Goal: Task Accomplishment & Management: Manage account settings

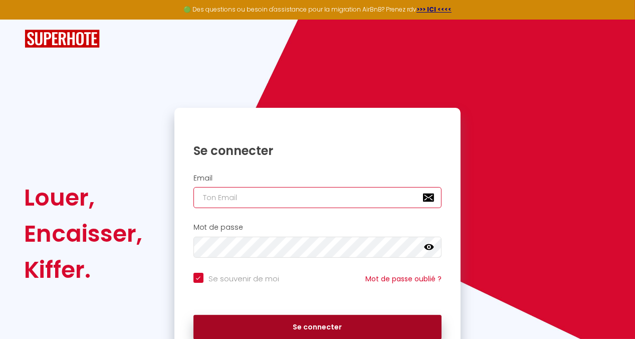
type input "[EMAIL_ADDRESS][DOMAIN_NAME]"
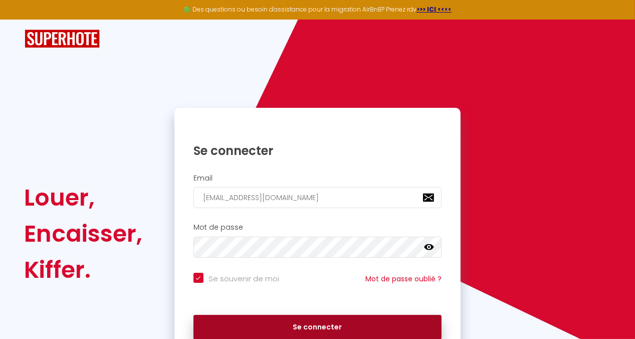
click at [295, 329] on button "Se connecter" at bounding box center [317, 327] width 249 height 25
checkbox input "true"
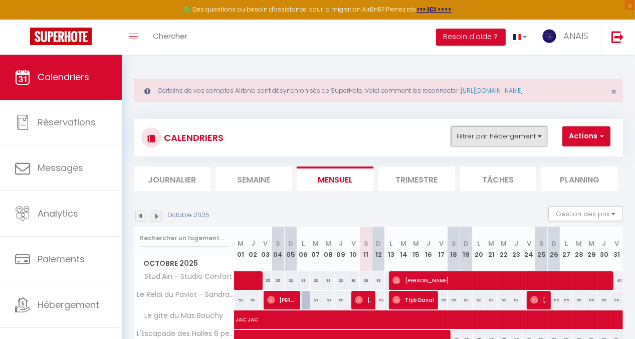
click at [506, 136] on button "Filtrer par hébergement" at bounding box center [499, 136] width 96 height 20
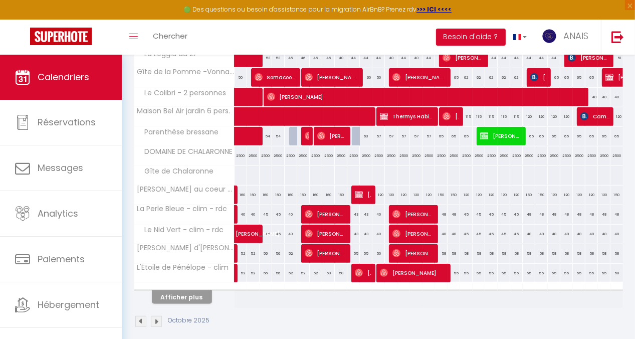
scroll to position [393, 0]
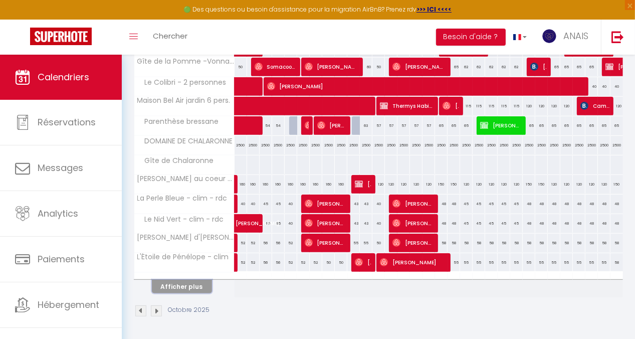
click at [194, 280] on button "Afficher plus" at bounding box center [182, 287] width 60 height 14
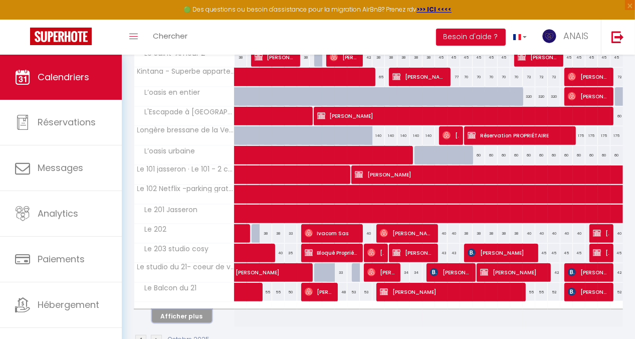
scroll to position [782, 0]
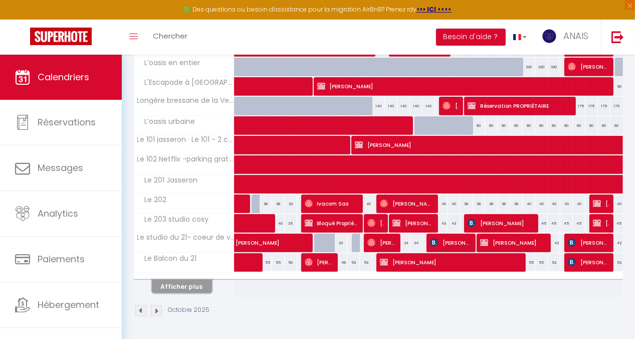
click at [187, 280] on button "Afficher plus" at bounding box center [182, 287] width 60 height 14
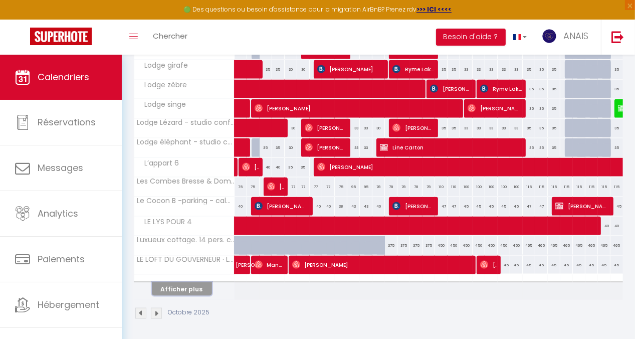
scroll to position [1171, 0]
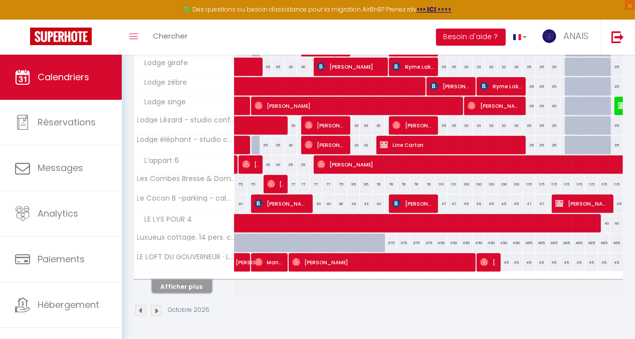
click at [197, 280] on button "Afficher plus" at bounding box center [182, 287] width 60 height 14
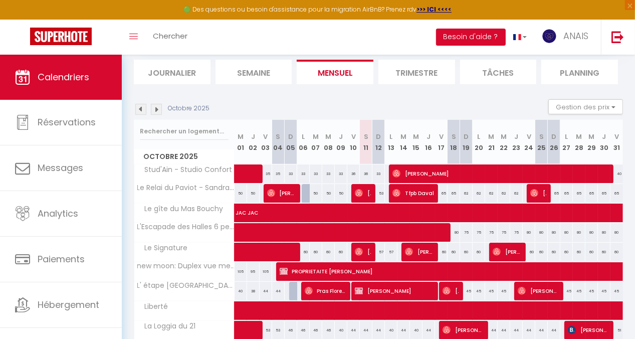
scroll to position [0, 0]
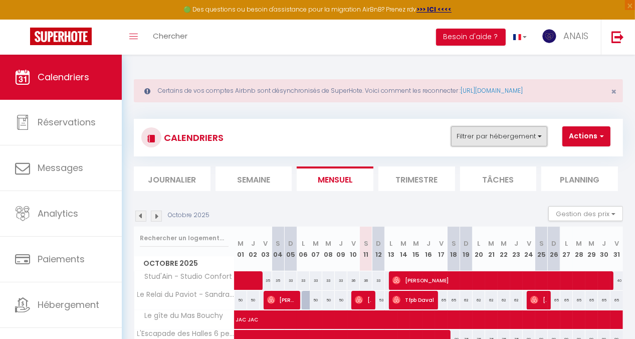
click at [495, 138] on button "Filtrer par hébergement" at bounding box center [499, 136] width 96 height 20
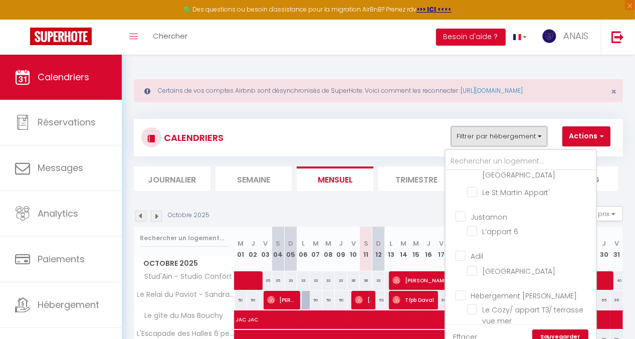
scroll to position [601, 0]
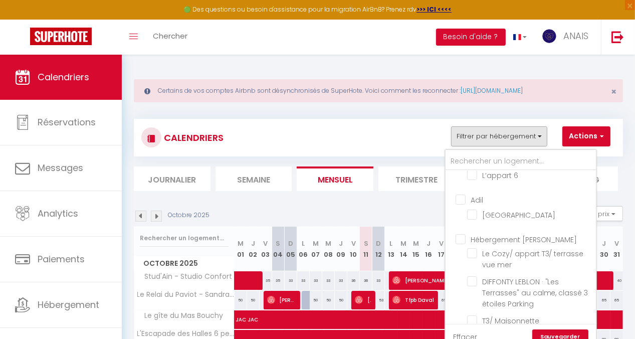
click at [459, 234] on input "Hébergement [PERSON_NAME]" at bounding box center [531, 239] width 150 height 10
checkbox input "true"
checkbox input "false"
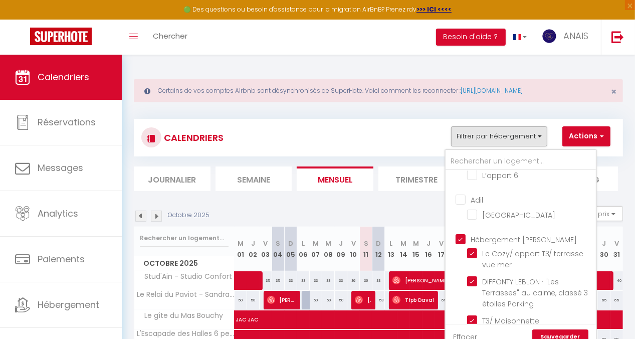
checkbox input "false"
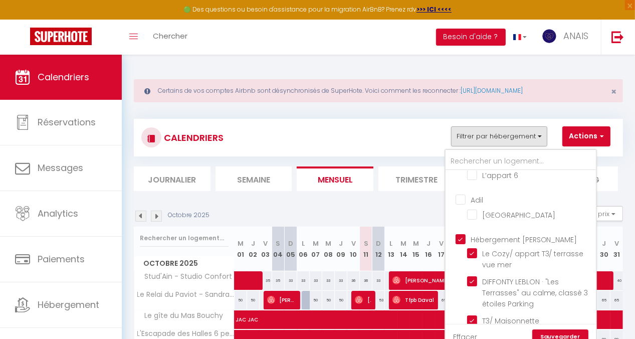
checkbox input "false"
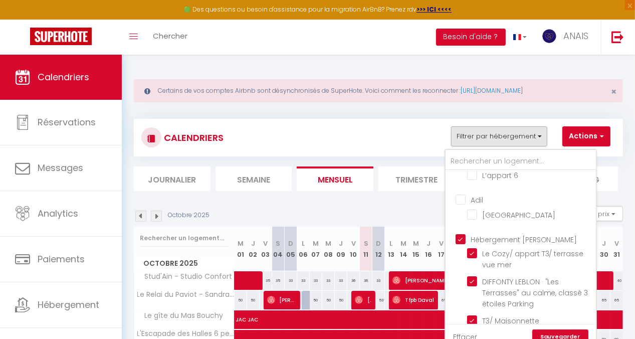
checkbox input "false"
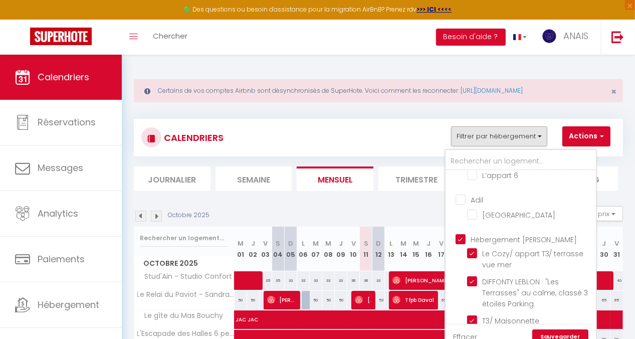
checkbox input "false"
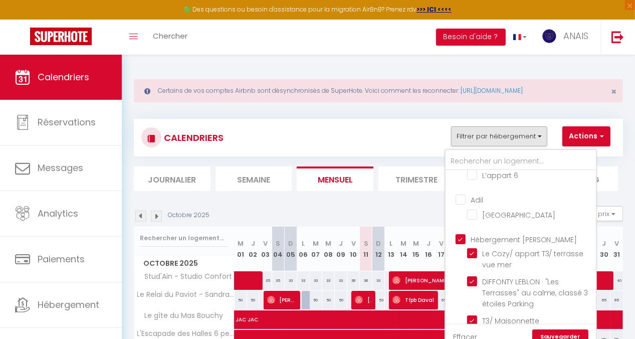
checkbox input "false"
checkbox input "true"
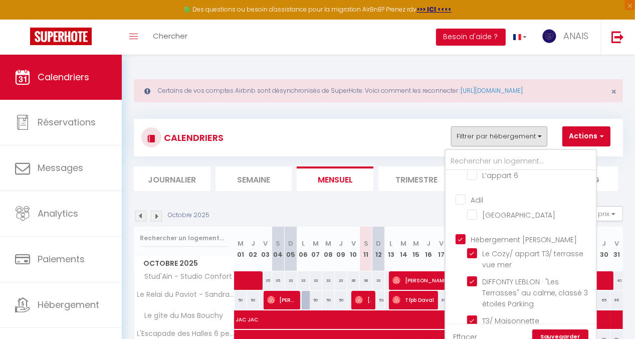
checkbox input "true"
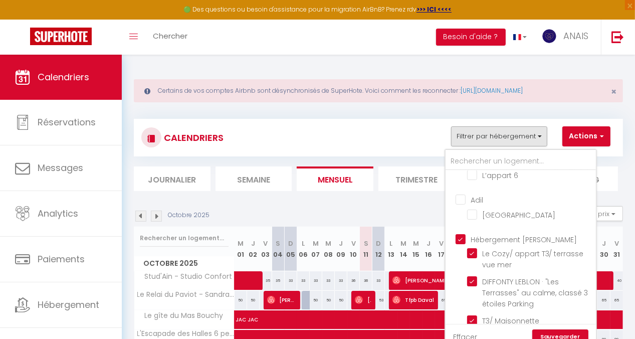
checkbox input "true"
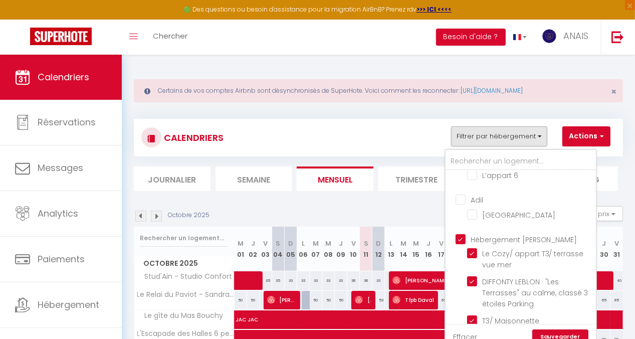
checkbox input "true"
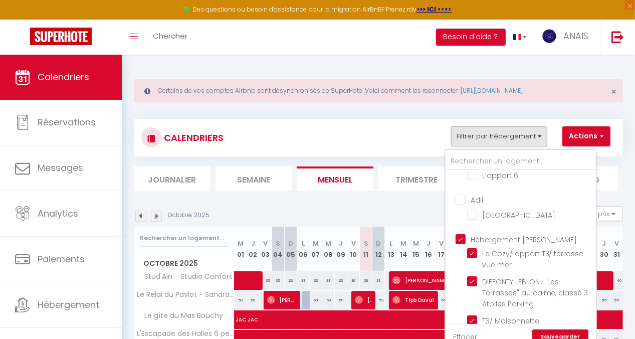
checkbox input "true"
checkbox input "false"
checkbox input "true"
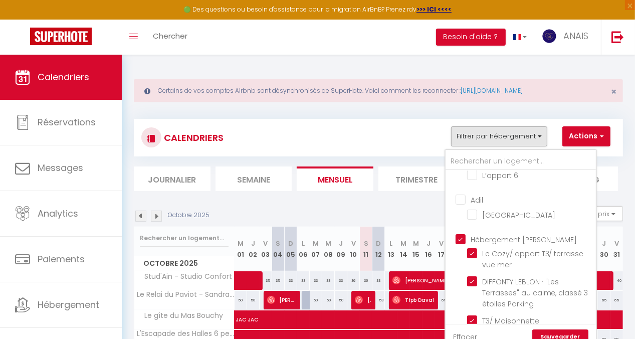
checkbox input "true"
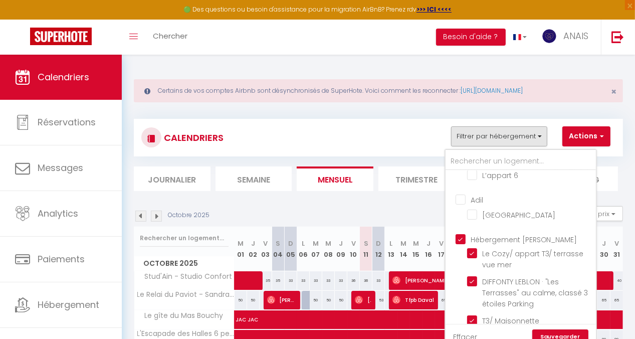
checkbox input "true"
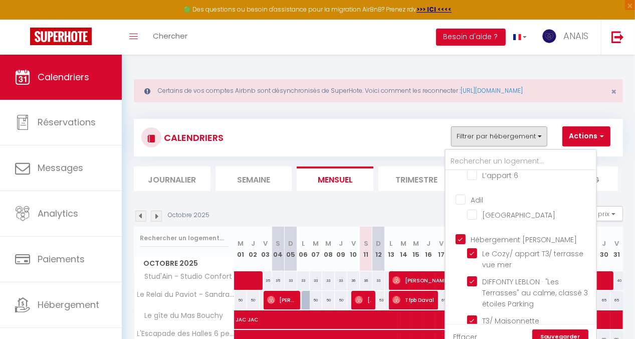
checkbox input "true"
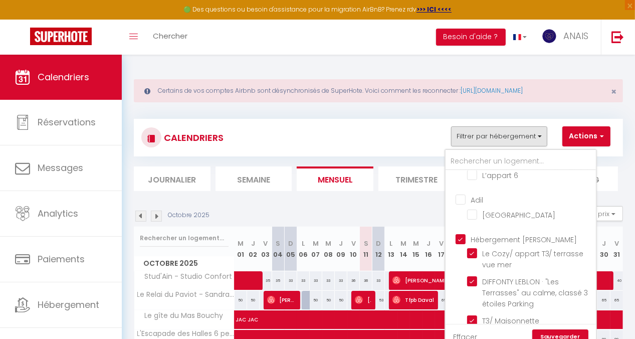
checkbox input "true"
checkbox input "false"
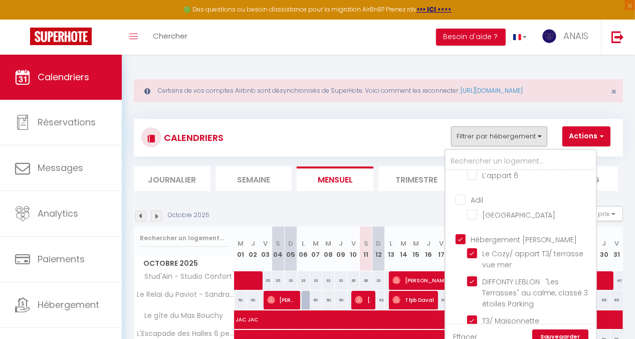
checkbox input "false"
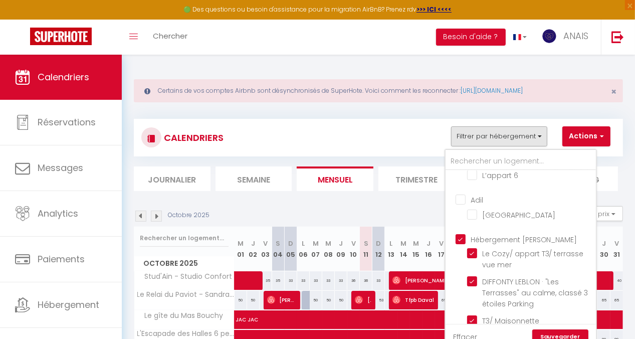
checkbox input "false"
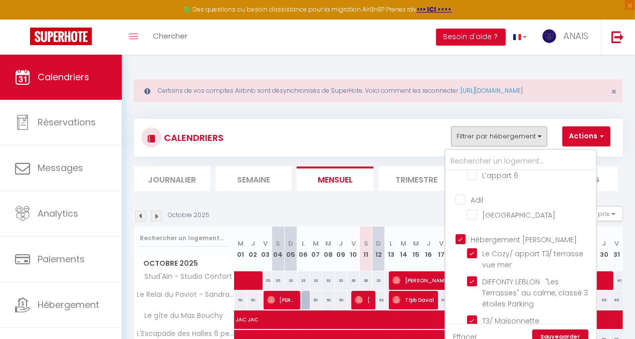
checkbox input "false"
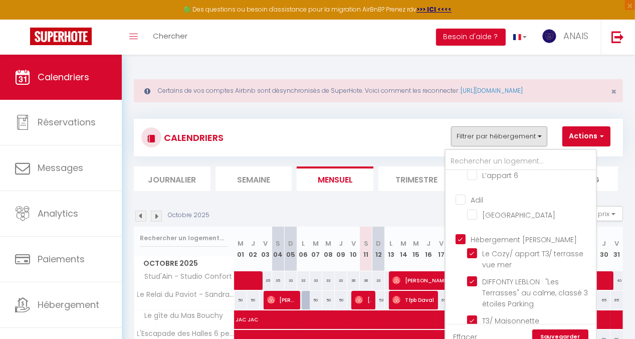
checkbox input "false"
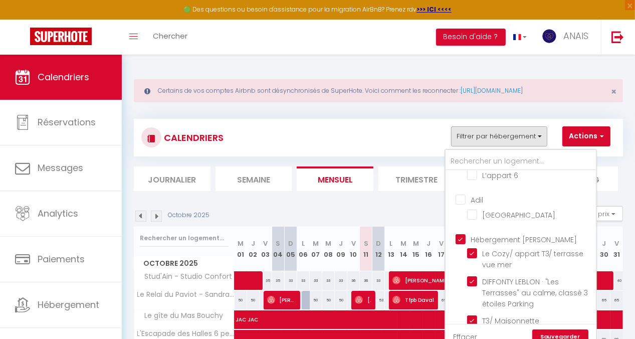
checkbox input "false"
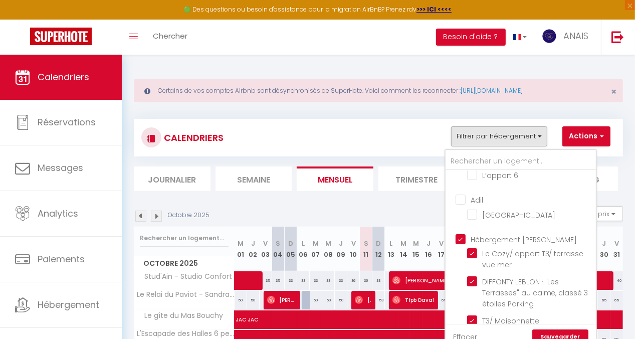
checkbox input "false"
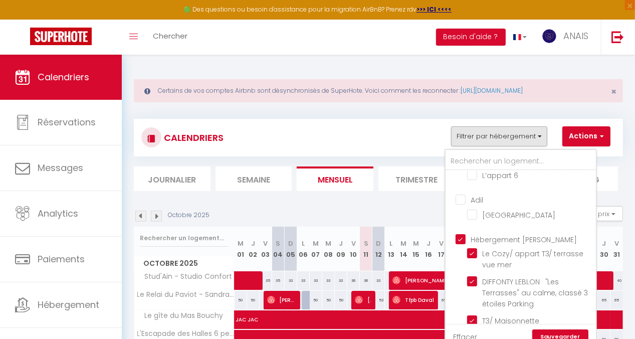
checkbox input "false"
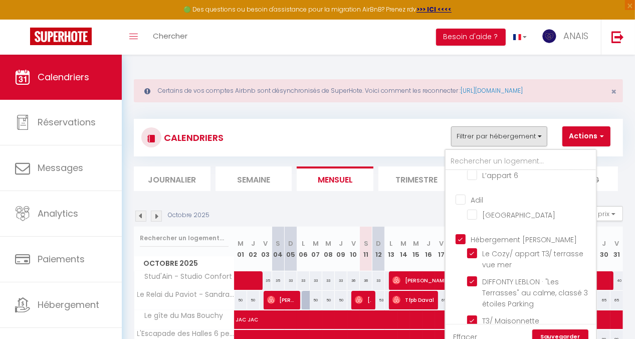
checkbox input "false"
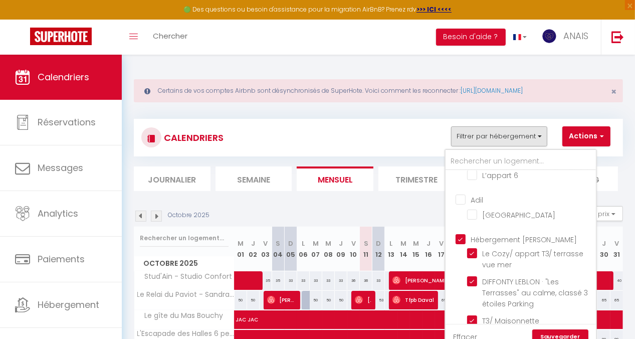
checkbox input "false"
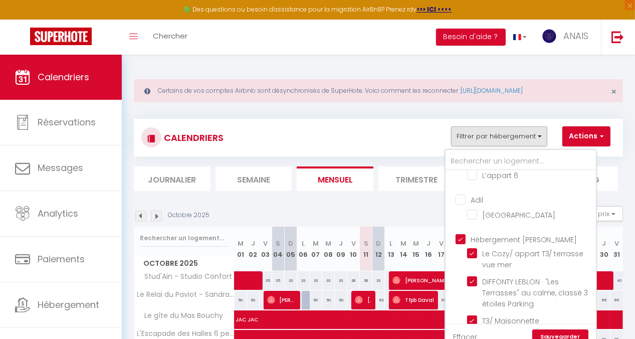
checkbox input "false"
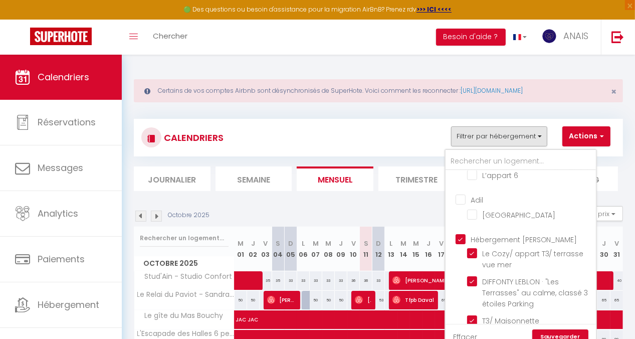
checkbox input "false"
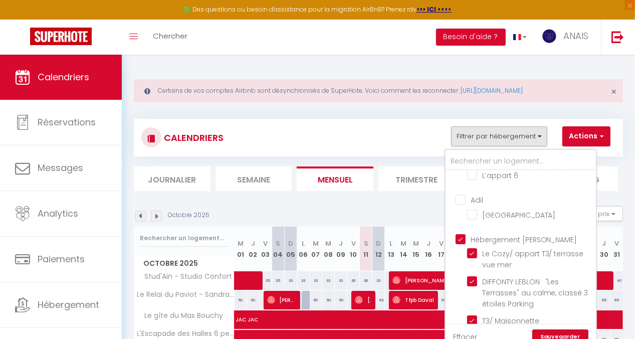
checkbox input "false"
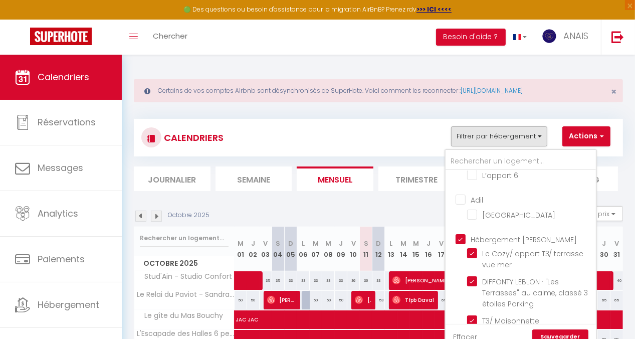
checkbox input "false"
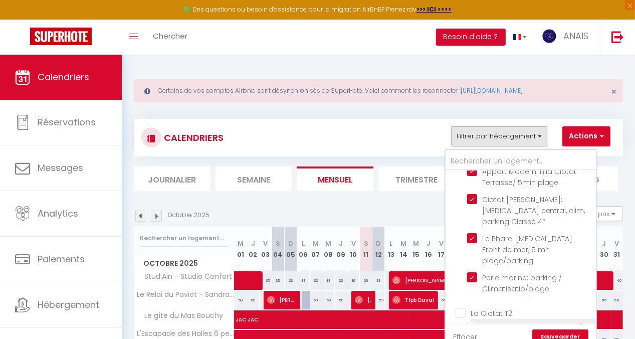
scroll to position [1203, 0]
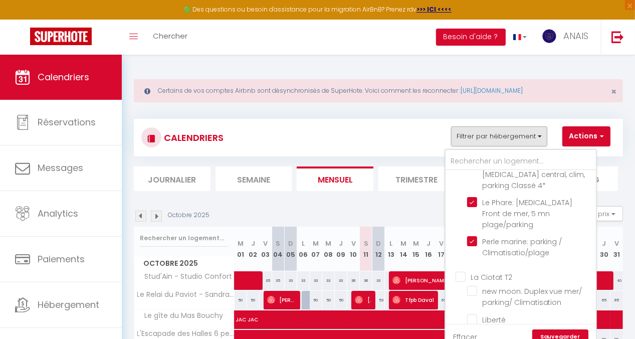
click at [460, 271] on input "La Ciotat T2" at bounding box center [531, 276] width 150 height 10
checkbox input "true"
checkbox input "false"
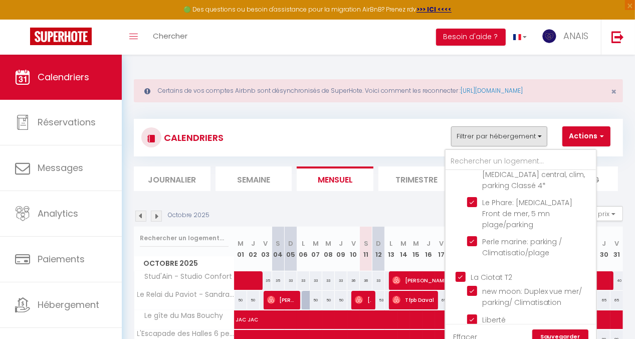
checkbox input "false"
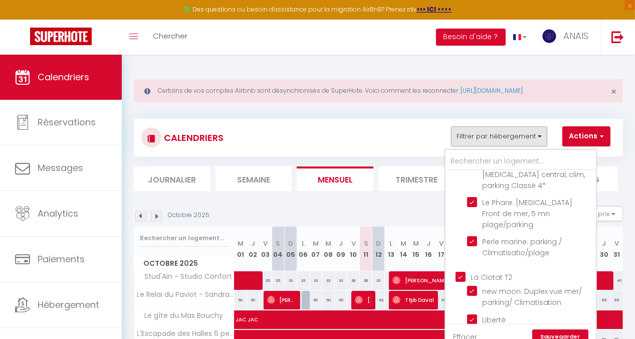
checkbox input "false"
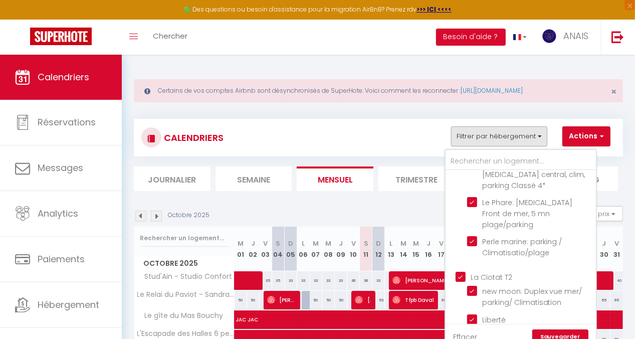
checkbox input "false"
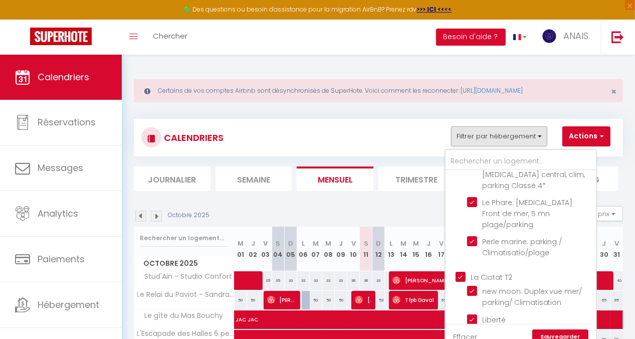
checkbox input "false"
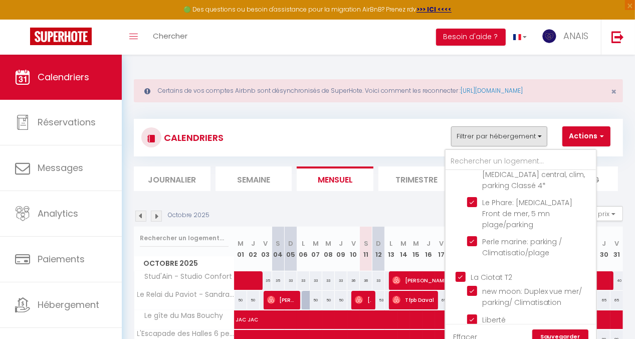
checkbox input "false"
checkbox input "true"
checkbox input "false"
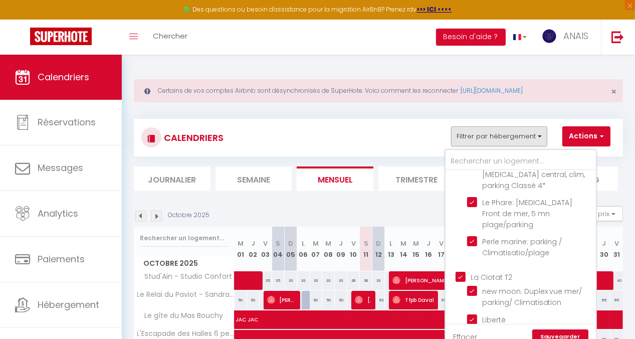
checkbox input "false"
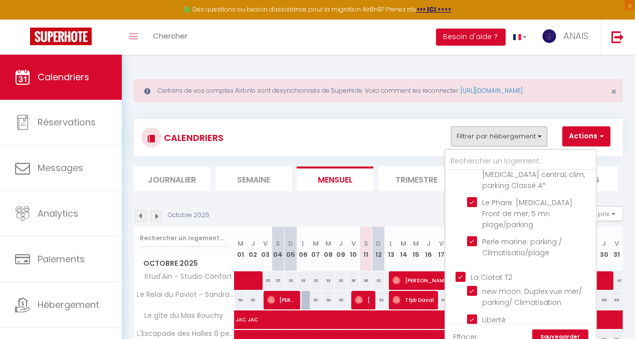
checkbox input "false"
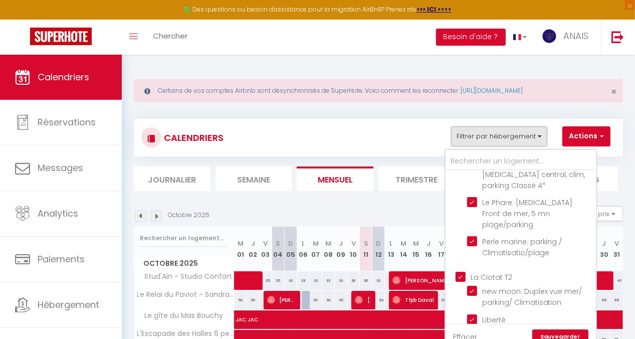
checkbox input "false"
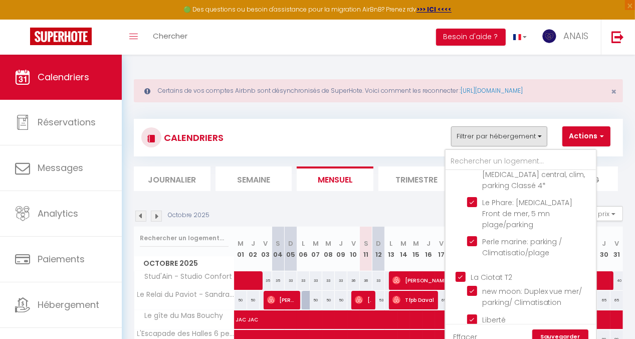
checkbox input "false"
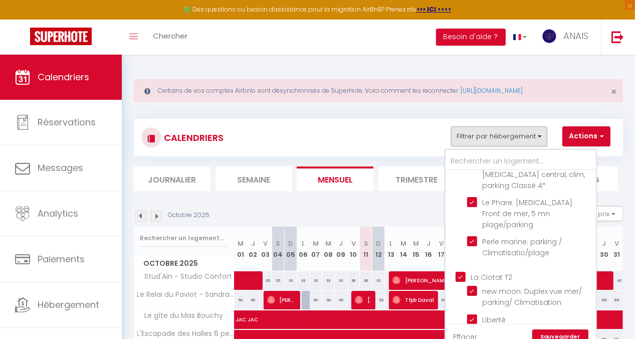
checkbox input "false"
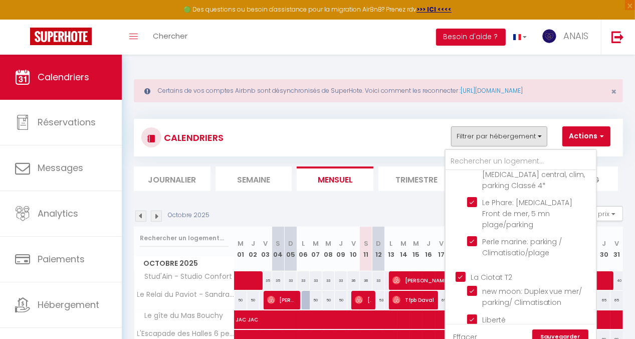
checkbox input "false"
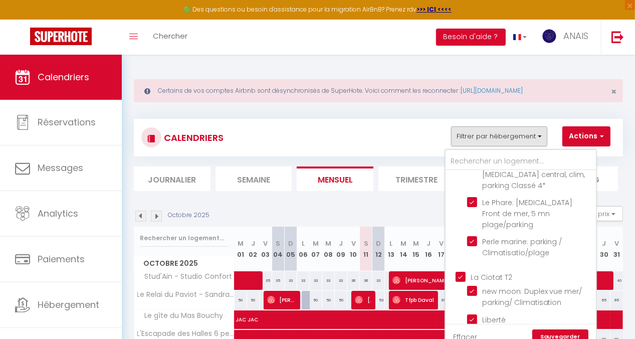
checkbox input "false"
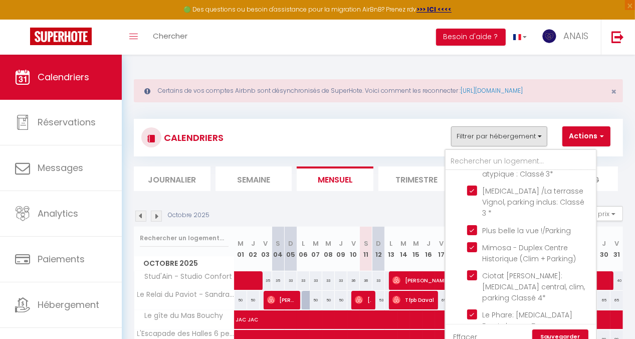
scroll to position [1754, 0]
click at [557, 333] on link "Sauvegarder" at bounding box center [560, 336] width 56 height 15
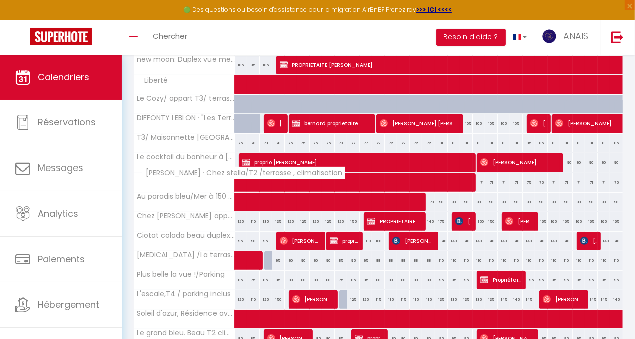
scroll to position [143, 0]
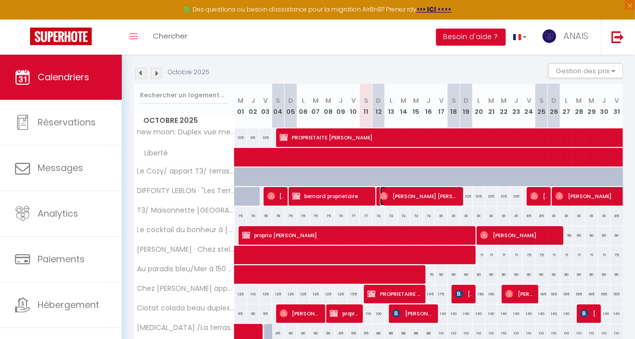
click at [387, 192] on span "[PERSON_NAME] [PERSON_NAME]" at bounding box center [419, 195] width 79 height 19
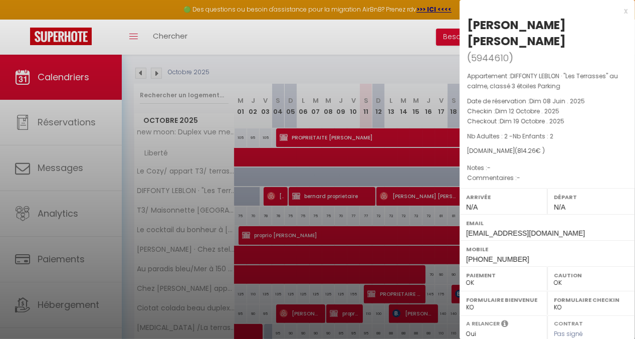
click at [373, 42] on div at bounding box center [317, 169] width 635 height 339
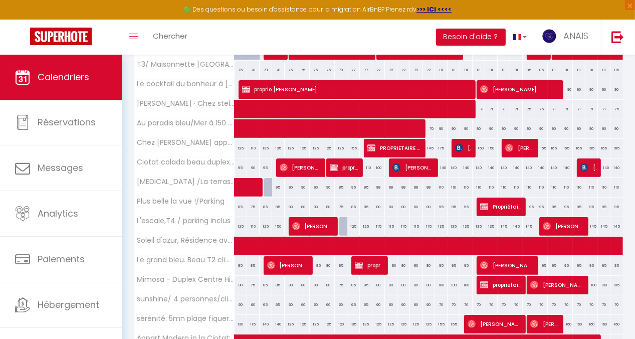
scroll to position [293, 0]
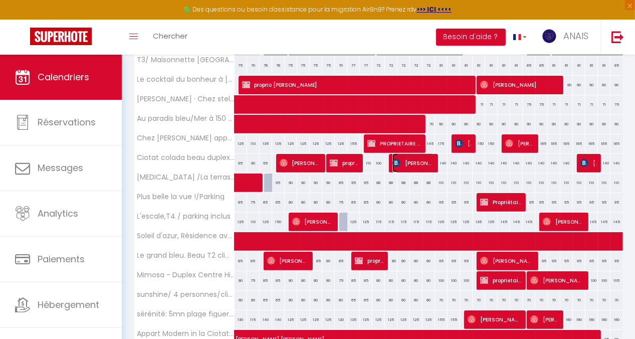
click at [403, 160] on span "[PERSON_NAME]" at bounding box center [413, 162] width 42 height 19
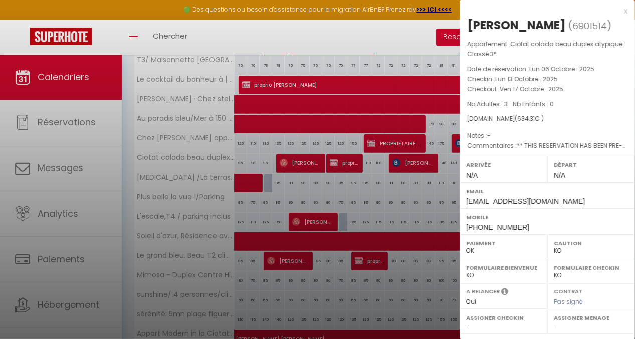
click at [389, 30] on div at bounding box center [317, 169] width 635 height 339
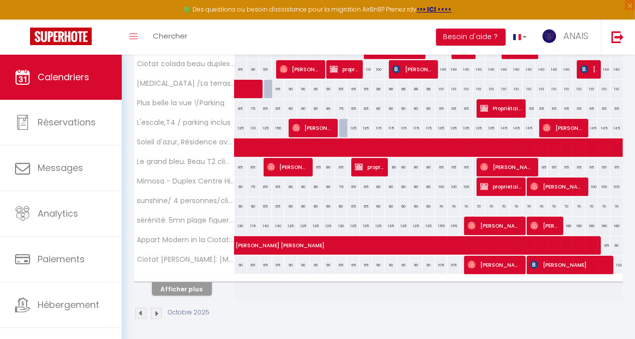
scroll to position [393, 0]
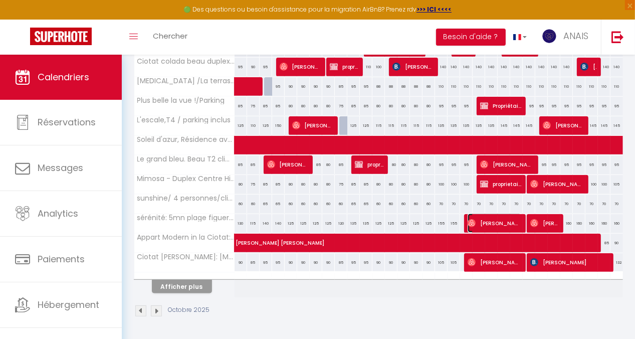
click at [483, 215] on span "[PERSON_NAME]" at bounding box center [495, 222] width 54 height 19
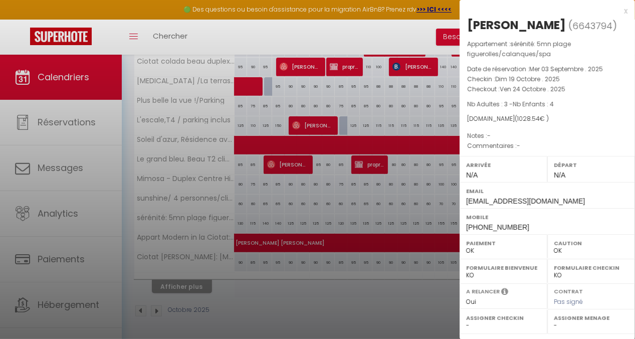
click at [279, 36] on div at bounding box center [317, 169] width 635 height 339
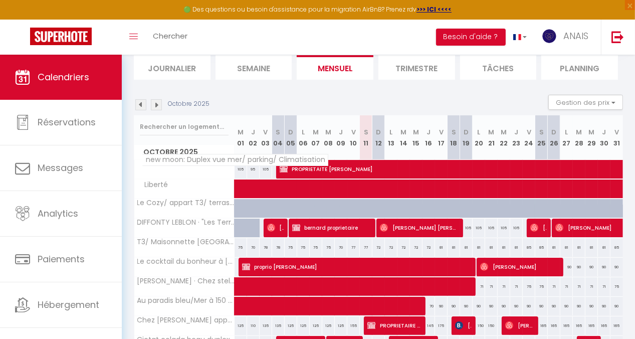
scroll to position [93, 0]
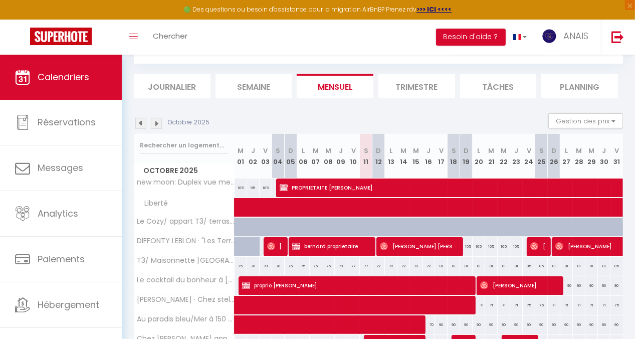
click at [139, 120] on img at bounding box center [140, 123] width 11 height 11
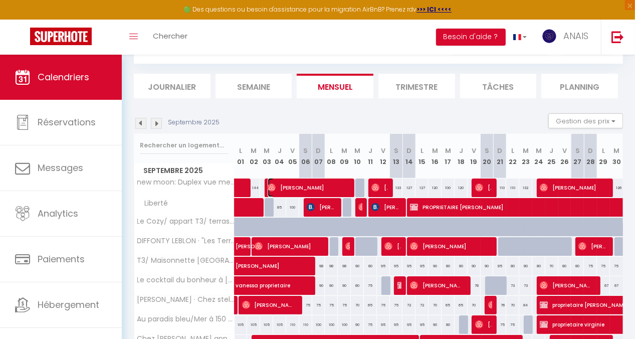
click at [301, 187] on span "[PERSON_NAME]" at bounding box center [307, 187] width 79 height 19
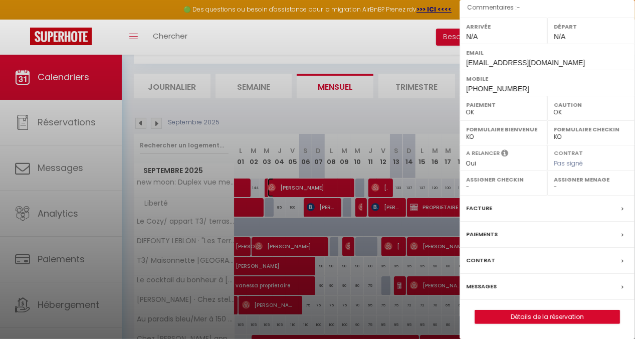
scroll to position [152, 0]
click at [565, 316] on link "Détails de la réservation" at bounding box center [547, 316] width 144 height 13
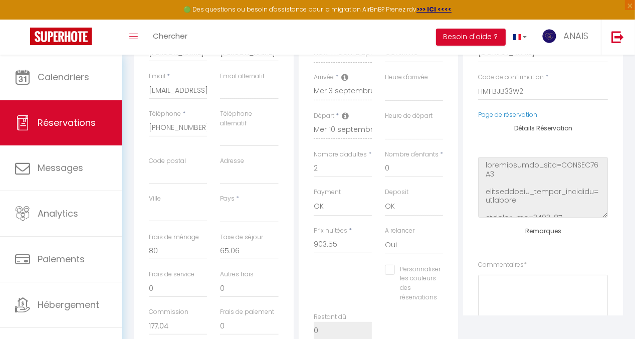
scroll to position [251, 0]
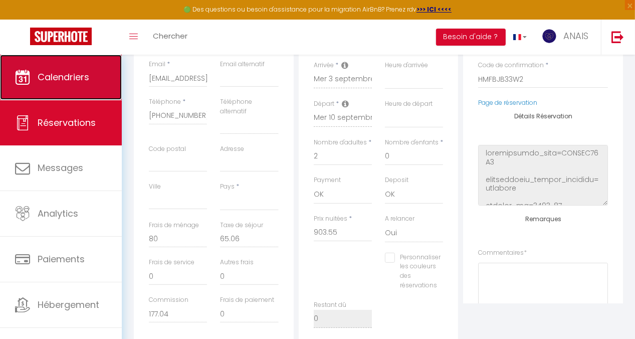
click at [62, 73] on span "Calendriers" at bounding box center [64, 77] width 52 height 13
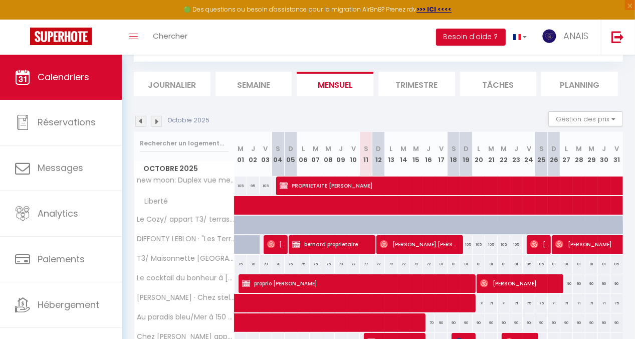
scroll to position [100, 0]
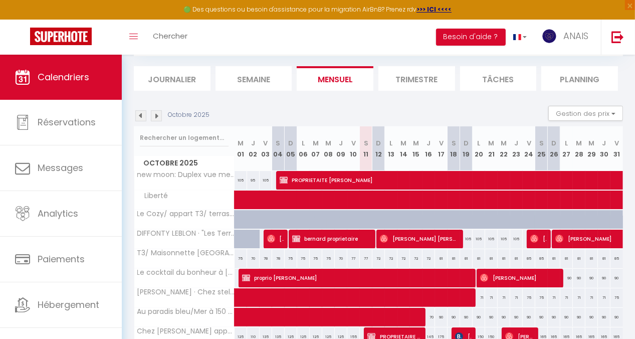
click at [139, 113] on img at bounding box center [140, 115] width 11 height 11
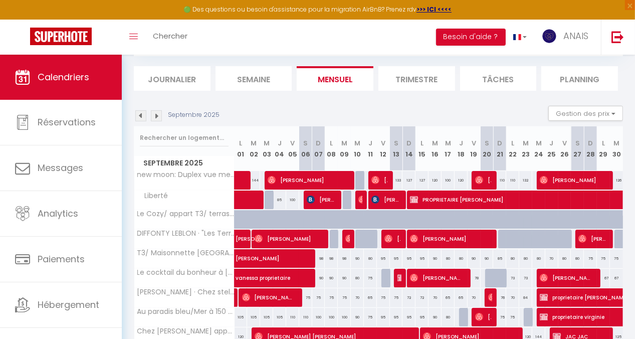
click at [139, 109] on div "Septembre 2025 Gestion des prix Nb Nuits minimum Règles Disponibilité" at bounding box center [378, 116] width 489 height 21
click at [139, 114] on img at bounding box center [140, 115] width 11 height 11
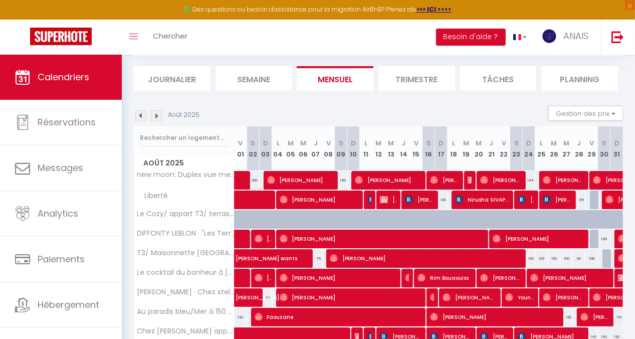
click at [139, 114] on img at bounding box center [140, 115] width 11 height 11
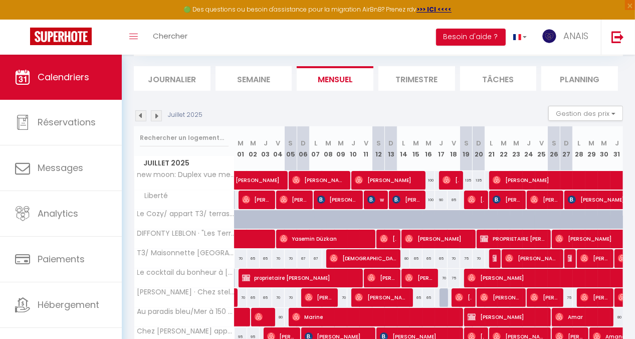
click at [139, 114] on img at bounding box center [140, 115] width 11 height 11
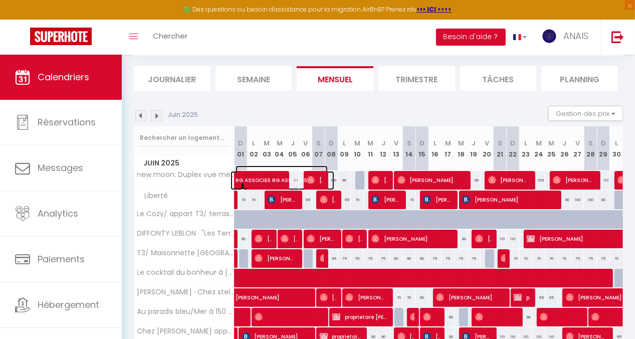
click at [251, 182] on span "RG ASSOCIES RG ASSOCIES" at bounding box center [282, 174] width 92 height 19
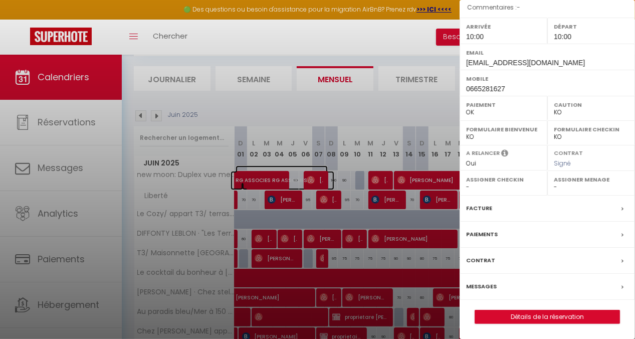
scroll to position [168, 0]
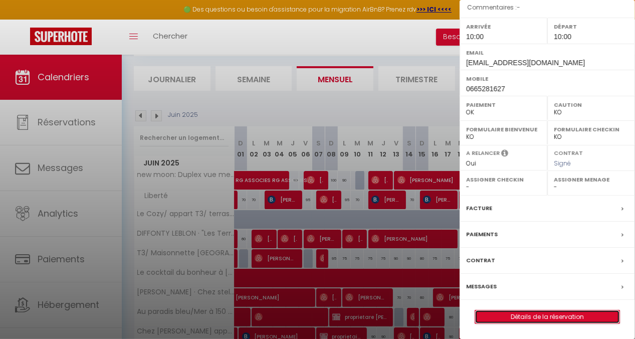
click at [532, 315] on link "Détails de la réservation" at bounding box center [547, 316] width 144 height 13
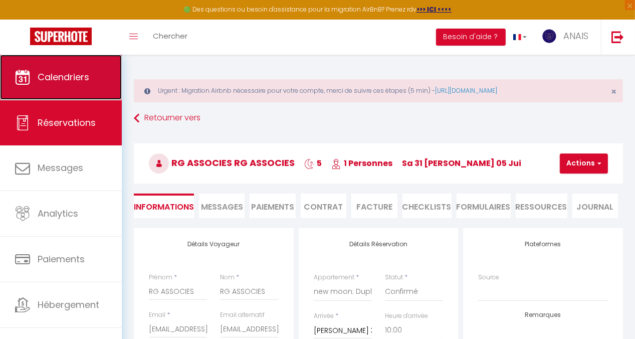
click at [76, 76] on span "Calendriers" at bounding box center [64, 77] width 52 height 13
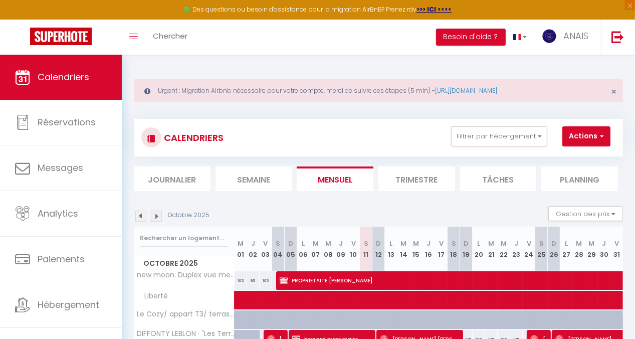
click at [139, 216] on img at bounding box center [140, 215] width 11 height 11
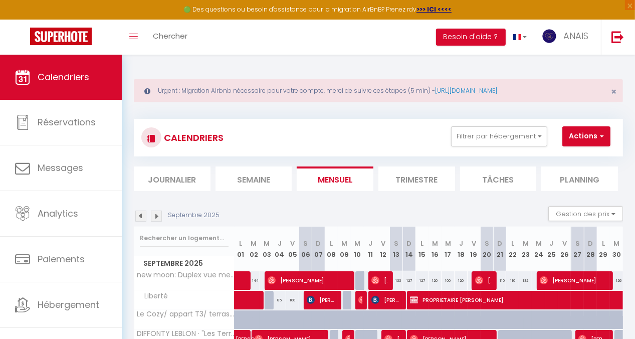
click at [139, 216] on img at bounding box center [140, 215] width 11 height 11
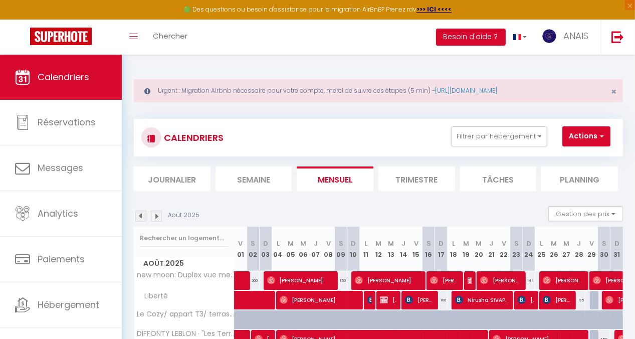
click at [139, 216] on img at bounding box center [140, 215] width 11 height 11
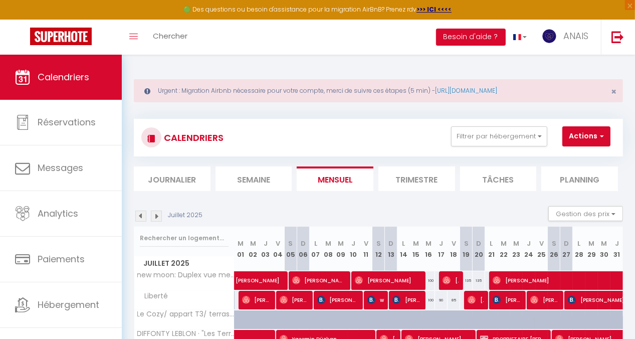
click at [139, 216] on img at bounding box center [140, 215] width 11 height 11
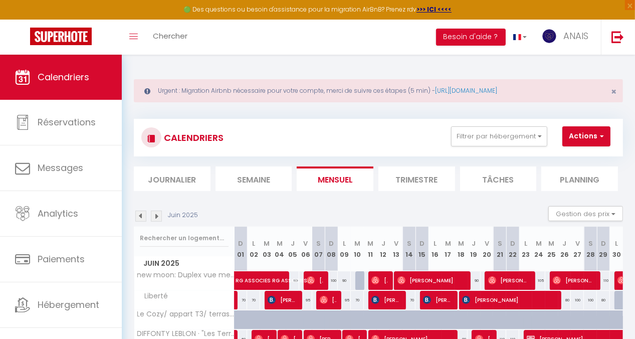
click at [139, 216] on img at bounding box center [140, 215] width 11 height 11
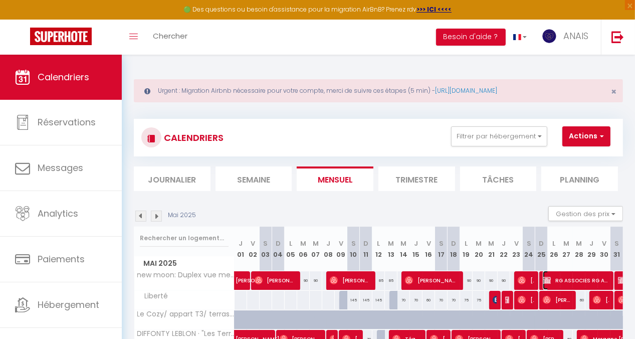
click at [547, 282] on span "RG ASSOCIES RG ASSOCIES" at bounding box center [576, 280] width 67 height 19
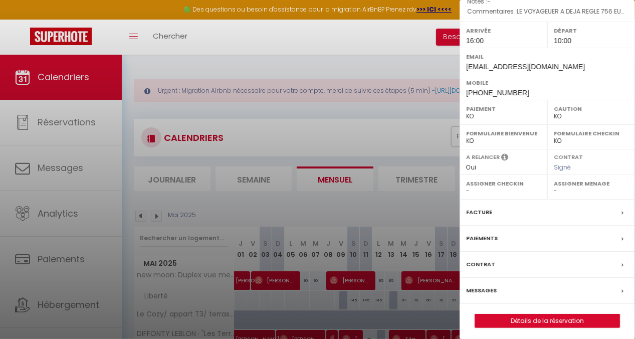
scroll to position [168, 0]
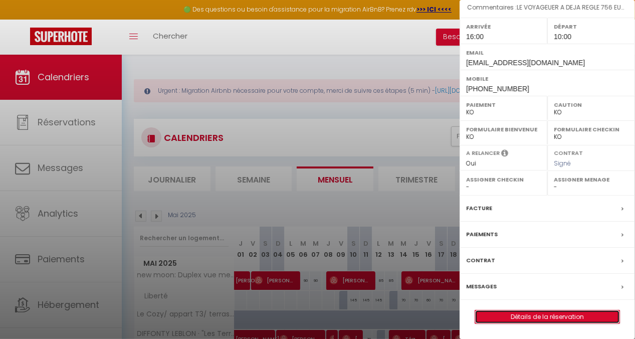
click at [535, 313] on link "Détails de la réservation" at bounding box center [547, 316] width 144 height 13
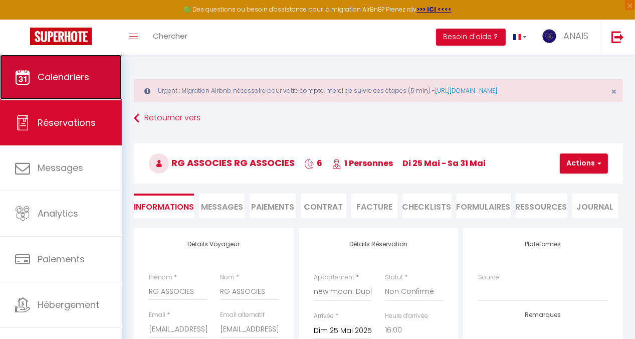
click at [83, 73] on span "Calendriers" at bounding box center [64, 77] width 52 height 13
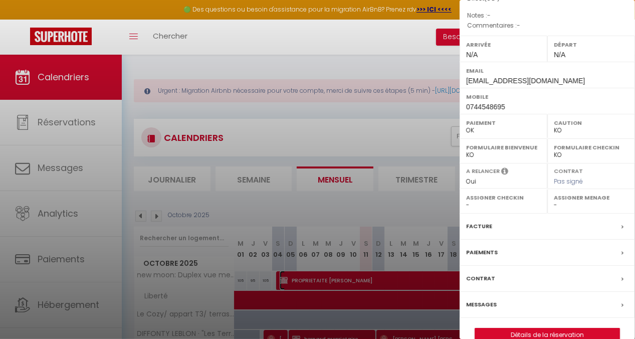
scroll to position [50, 0]
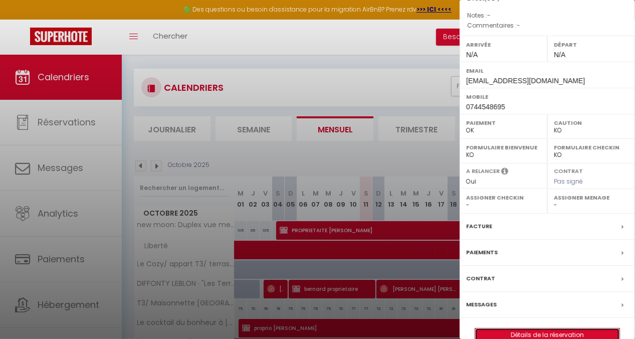
click at [525, 328] on link "Détails de la réservation" at bounding box center [547, 334] width 144 height 13
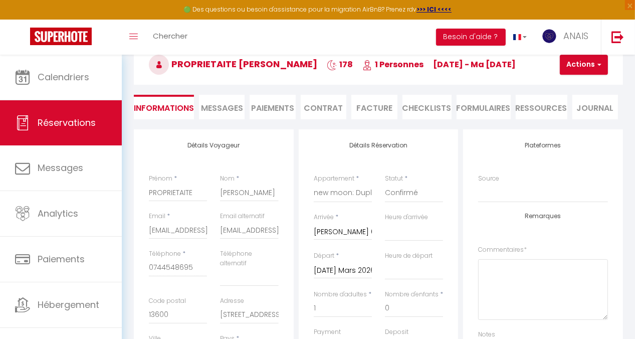
scroll to position [150, 0]
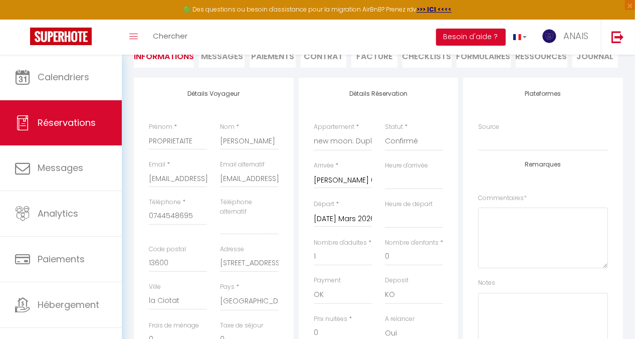
click at [337, 218] on input "[DATE] Mars 2026" at bounding box center [343, 218] width 58 height 13
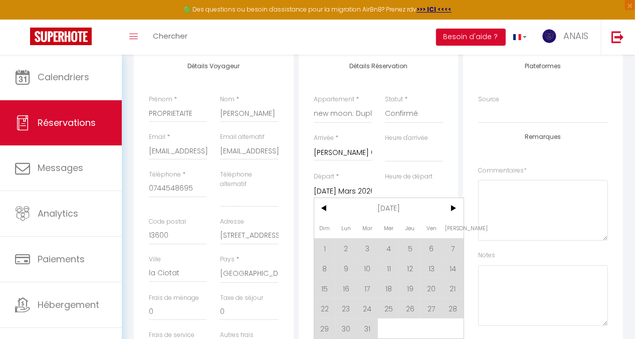
scroll to position [200, 0]
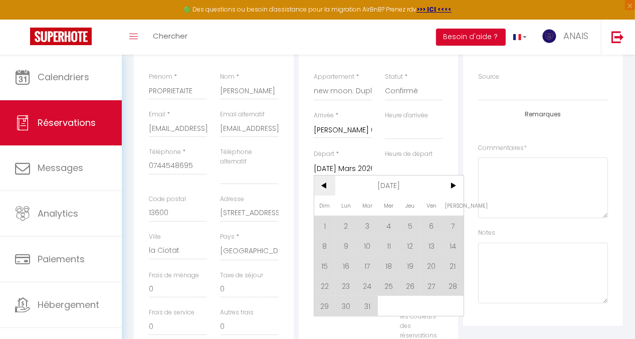
click at [323, 184] on span "<" at bounding box center [325, 185] width 22 height 20
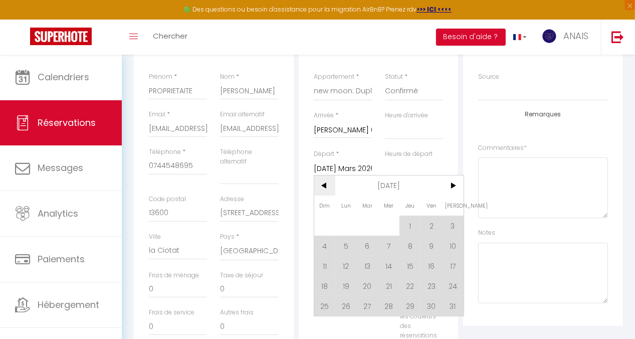
click at [325, 183] on span "<" at bounding box center [325, 185] width 22 height 20
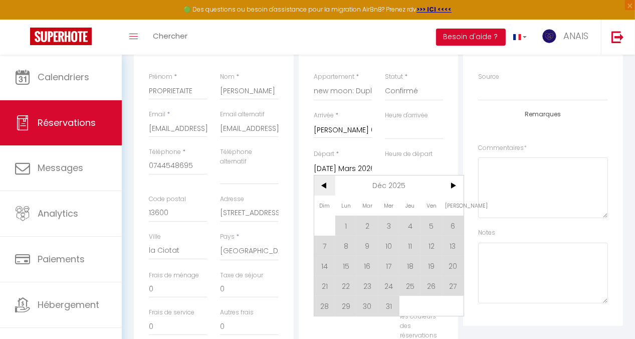
click at [325, 183] on span "<" at bounding box center [325, 185] width 22 height 20
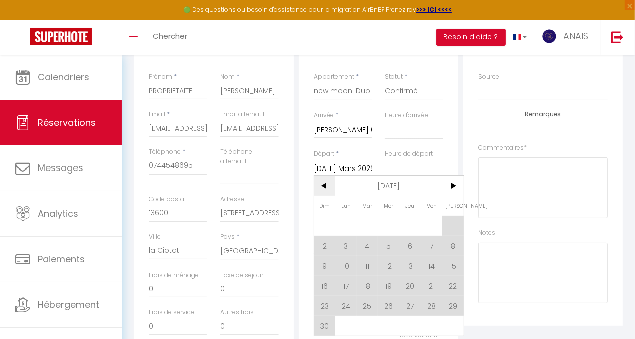
click at [325, 183] on span "<" at bounding box center [325, 185] width 22 height 20
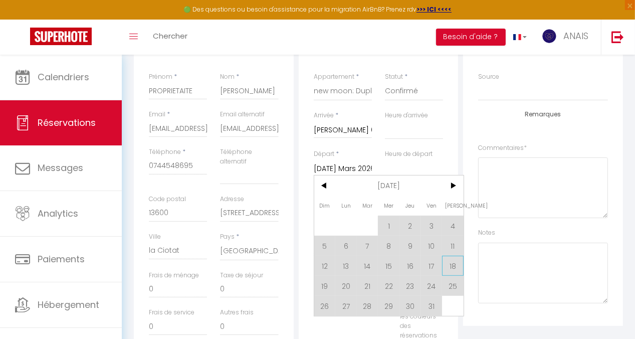
click at [452, 262] on span "18" at bounding box center [453, 266] width 22 height 20
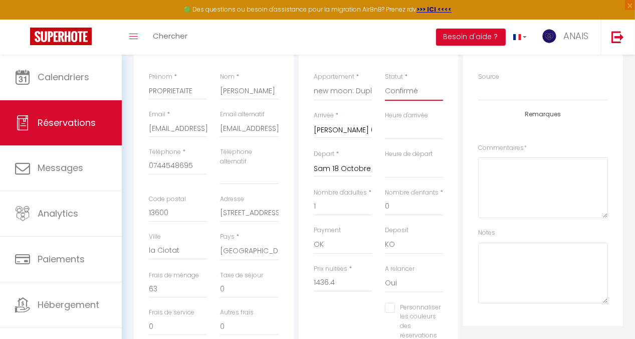
click at [401, 90] on select "Confirmé Non Confirmé [PERSON_NAME] par le voyageur No Show Request" at bounding box center [414, 91] width 58 height 19
click at [385, 82] on select "Confirmé Non Confirmé [PERSON_NAME] par le voyageur No Show Request" at bounding box center [414, 91] width 58 height 19
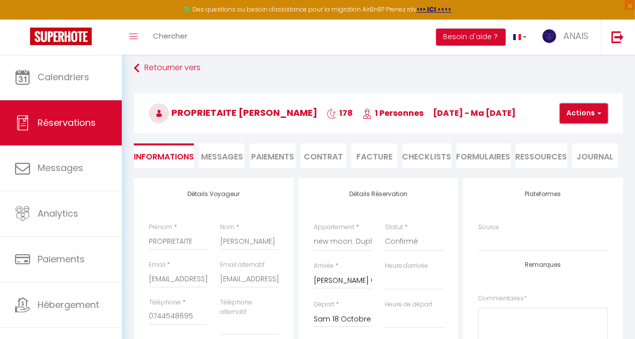
click at [571, 113] on button "Actions" at bounding box center [584, 113] width 48 height 20
click at [569, 133] on link "Enregistrer" at bounding box center [592, 135] width 79 height 13
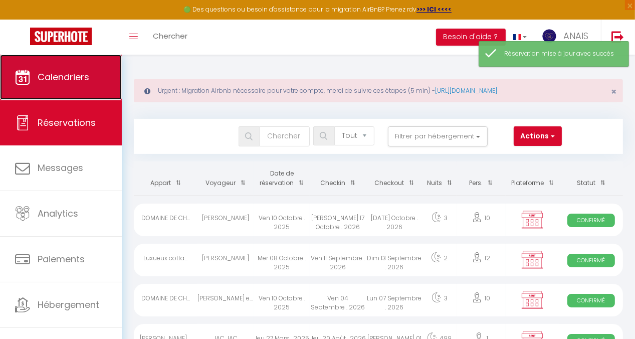
click at [88, 76] on span "Calendriers" at bounding box center [64, 77] width 52 height 13
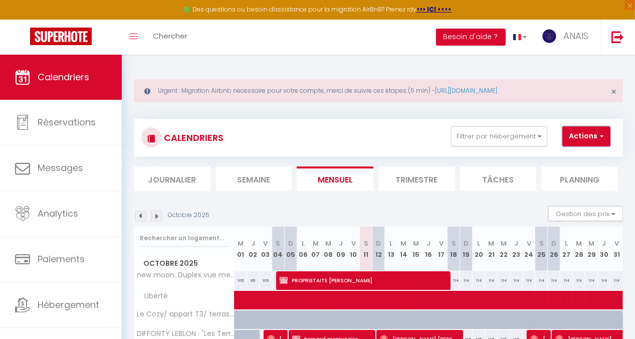
click at [579, 134] on button "Actions" at bounding box center [586, 136] width 48 height 20
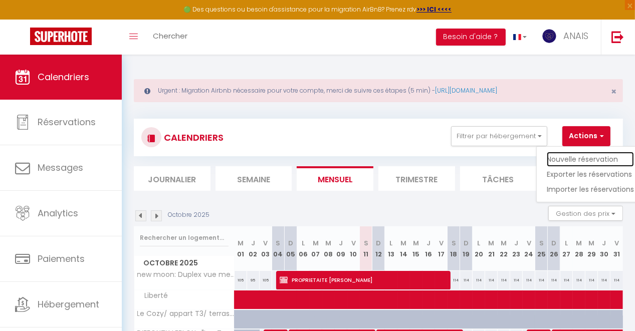
click at [571, 157] on link "Nouvelle réservation" at bounding box center [590, 159] width 87 height 15
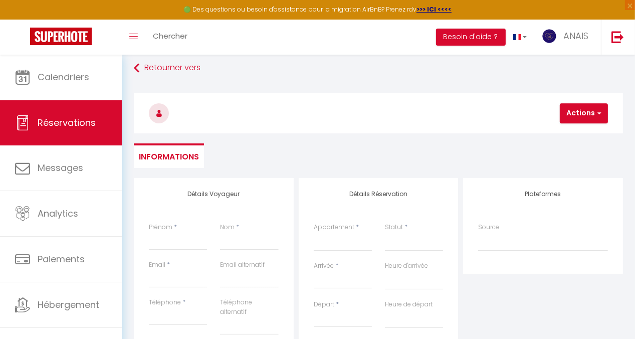
scroll to position [100, 0]
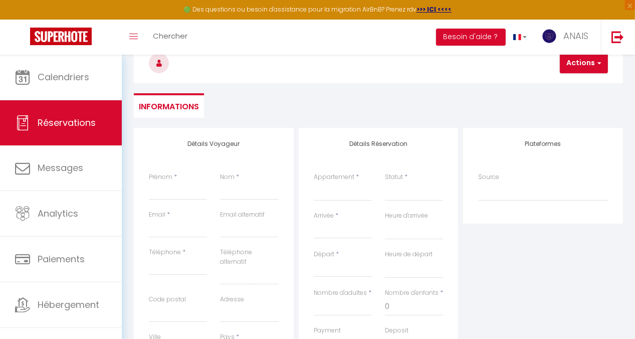
click at [330, 178] on label "Appartement" at bounding box center [334, 177] width 41 height 10
click at [330, 182] on select "[GEOGRAPHIC_DATA] Confort Chez Odile & Colin [GEOGRAPHIC_DATA] centre ville Ren…" at bounding box center [343, 191] width 58 height 19
click at [339, 193] on select "[GEOGRAPHIC_DATA] Confort Chez Odile & Colin [GEOGRAPHIC_DATA] centre ville Ren…" at bounding box center [343, 191] width 58 height 19
click at [314, 182] on select "[GEOGRAPHIC_DATA] Confort Chez Odile & Colin [GEOGRAPHIC_DATA] centre ville Ren…" at bounding box center [343, 191] width 58 height 19
click at [326, 228] on input "Arrivée" at bounding box center [343, 230] width 58 height 13
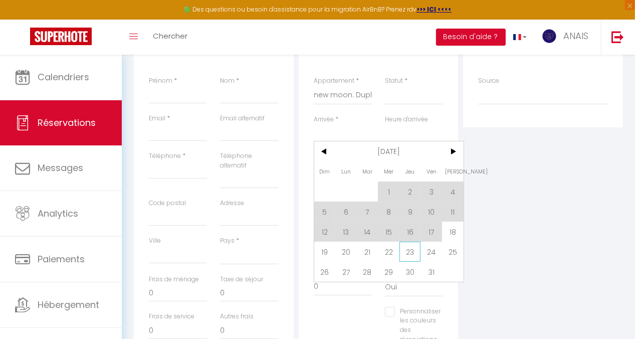
scroll to position [200, 0]
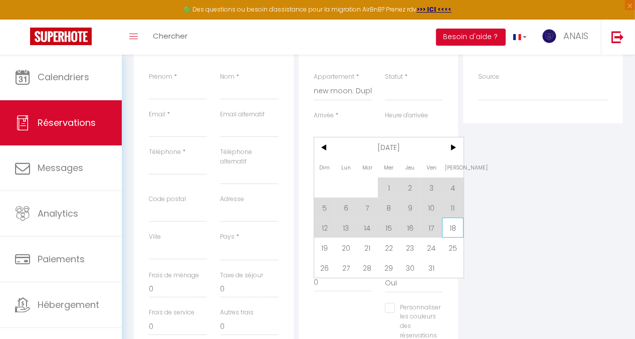
click at [450, 226] on span "18" at bounding box center [453, 228] width 22 height 20
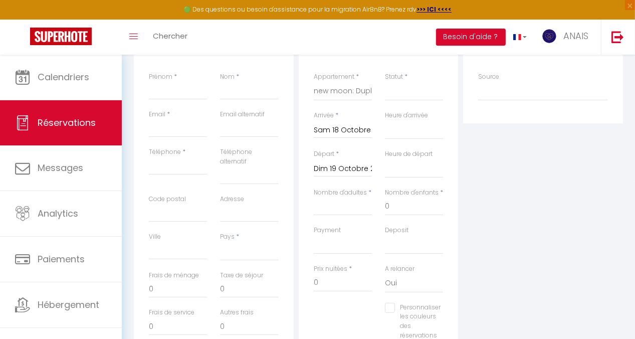
click at [333, 165] on input "Dim 19 Octobre 2025" at bounding box center [343, 168] width 58 height 13
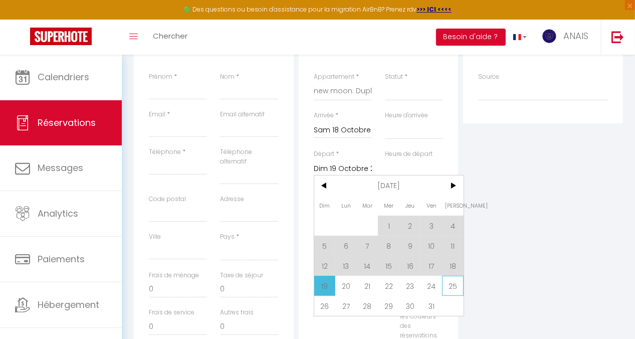
click at [453, 285] on span "25" at bounding box center [453, 286] width 22 height 20
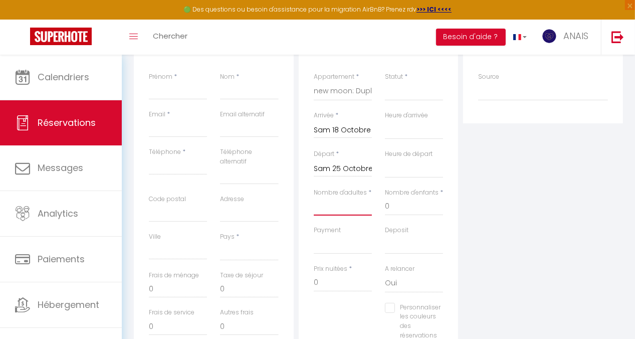
click at [325, 205] on input "Nombre d'adultes" at bounding box center [343, 206] width 58 height 18
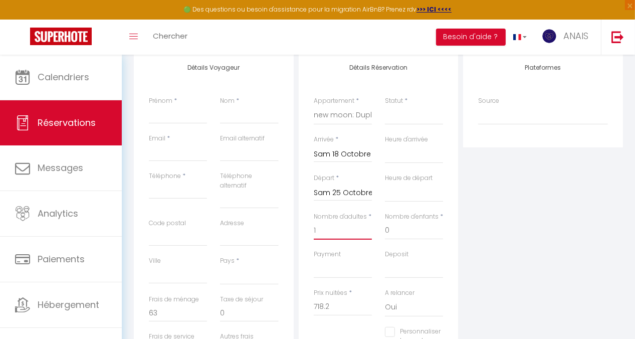
scroll to position [176, 0]
click at [156, 114] on input "Prénom" at bounding box center [178, 115] width 58 height 18
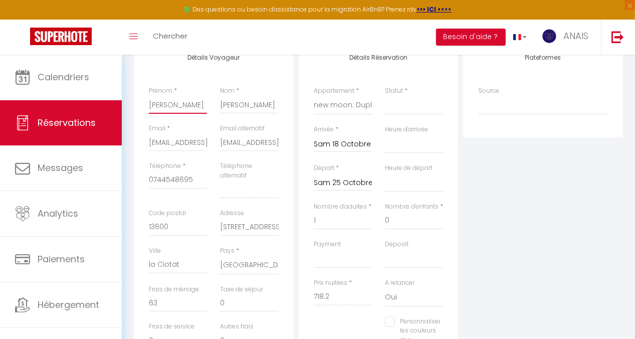
scroll to position [126, 0]
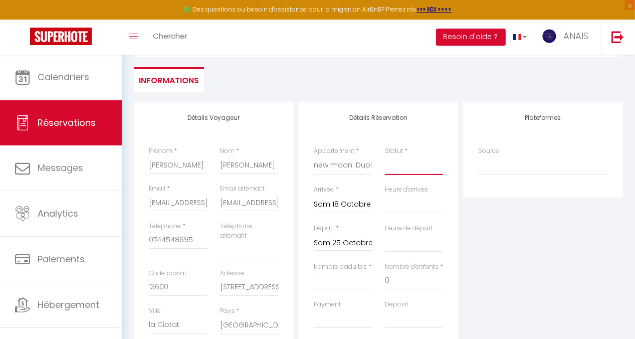
click at [409, 164] on select "Confirmé Non Confirmé [PERSON_NAME] par le voyageur No Show Request" at bounding box center [414, 165] width 58 height 19
click at [385, 156] on select "Confirmé Non Confirmé [PERSON_NAME] par le voyageur No Show Request" at bounding box center [414, 165] width 58 height 19
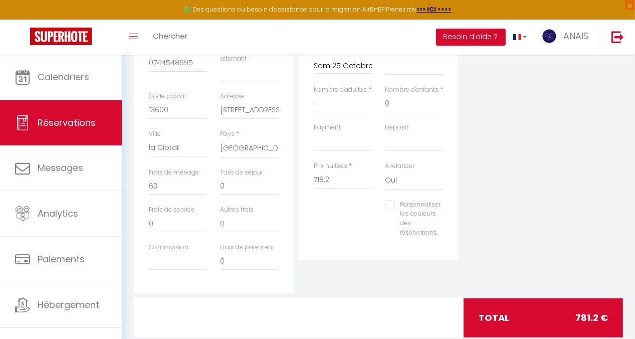
scroll to position [327, 0]
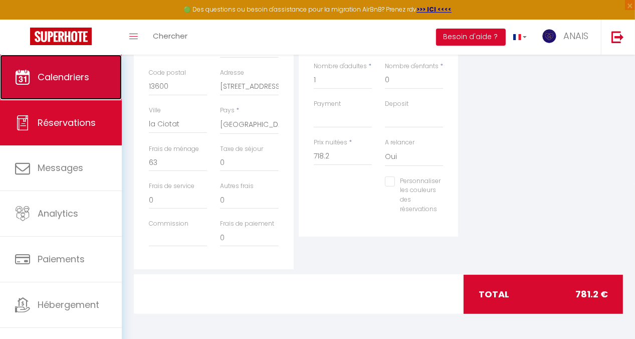
drag, startPoint x: 415, startPoint y: 232, endPoint x: 67, endPoint y: 72, distance: 383.5
click at [67, 72] on span "Calendriers" at bounding box center [64, 77] width 52 height 13
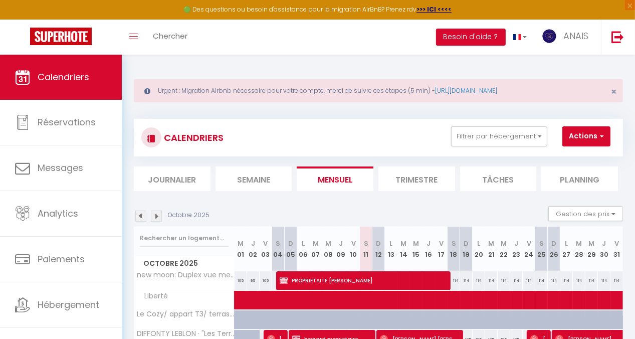
click at [451, 280] on div "114" at bounding box center [454, 280] width 13 height 19
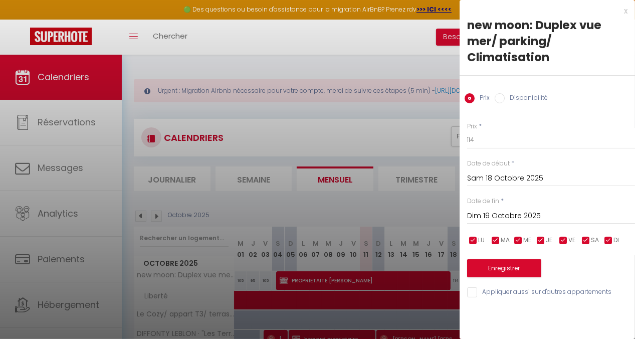
click at [495, 212] on input "Dim 19 Octobre 2025" at bounding box center [551, 215] width 168 height 13
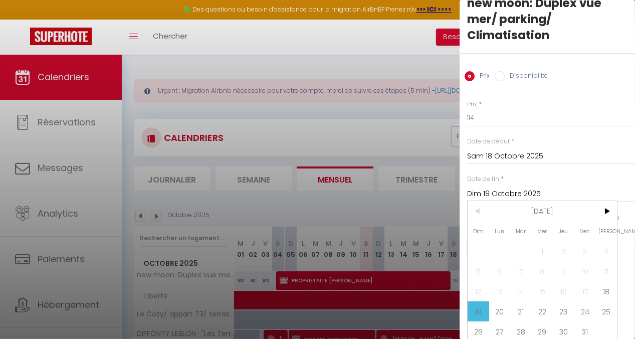
scroll to position [32, 0]
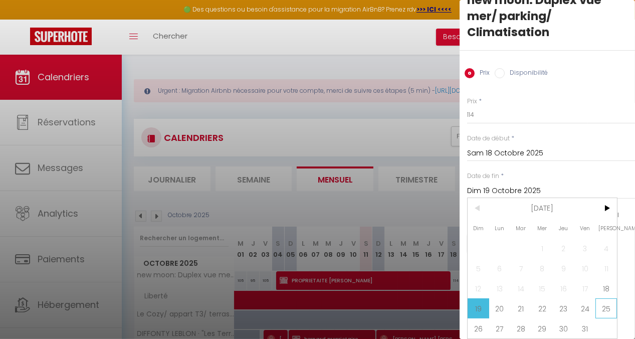
click at [606, 300] on span "25" at bounding box center [606, 308] width 22 height 20
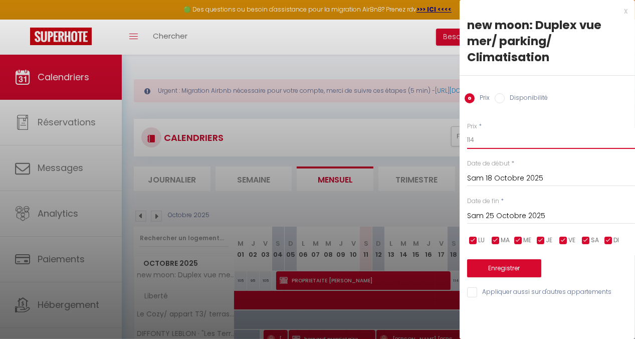
drag, startPoint x: 479, startPoint y: 138, endPoint x: 465, endPoint y: 140, distance: 14.3
click at [465, 140] on div "Prix * 114 Statut * Disponible Indisponible Date de début * Sam 18 Octobre 2025…" at bounding box center [547, 203] width 175 height 189
click at [507, 267] on button "Enregistrer" at bounding box center [504, 268] width 74 height 18
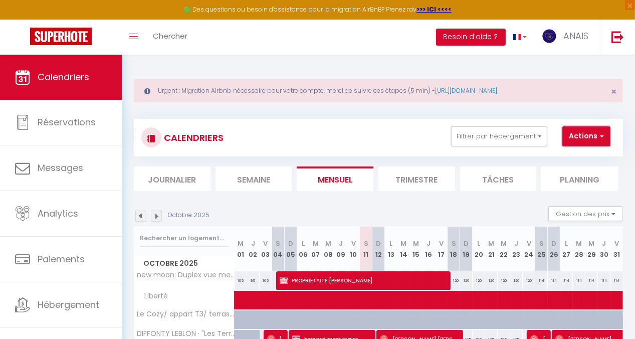
click at [577, 132] on button "Actions" at bounding box center [586, 136] width 48 height 20
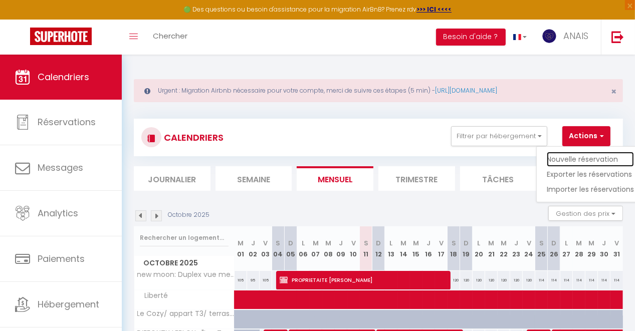
click at [569, 157] on link "Nouvelle réservation" at bounding box center [590, 159] width 87 height 15
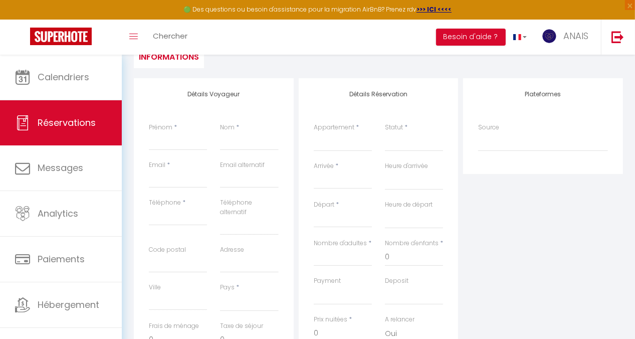
scroll to position [100, 0]
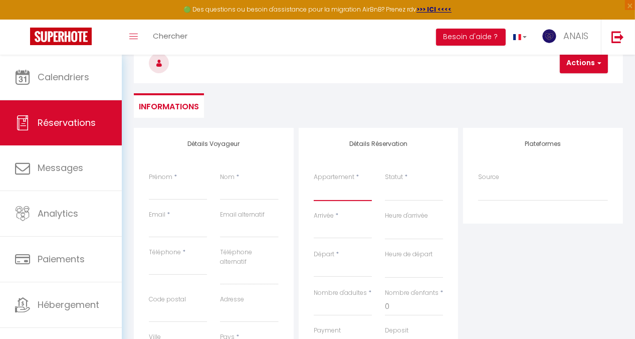
click at [335, 187] on select "[GEOGRAPHIC_DATA] Confort Chez Odile & Colin [GEOGRAPHIC_DATA] centre ville Ren…" at bounding box center [343, 191] width 58 height 19
click at [314, 182] on select "[GEOGRAPHIC_DATA] Confort Chez Odile & Colin [GEOGRAPHIC_DATA] centre ville Ren…" at bounding box center [343, 191] width 58 height 19
click at [401, 195] on select "Confirmé Non Confirmé [PERSON_NAME] par le voyageur No Show Request" at bounding box center [414, 191] width 58 height 19
click at [385, 182] on select "Confirmé Non Confirmé [PERSON_NAME] par le voyageur No Show Request" at bounding box center [414, 191] width 58 height 19
click at [323, 231] on input "Arrivée" at bounding box center [343, 230] width 58 height 13
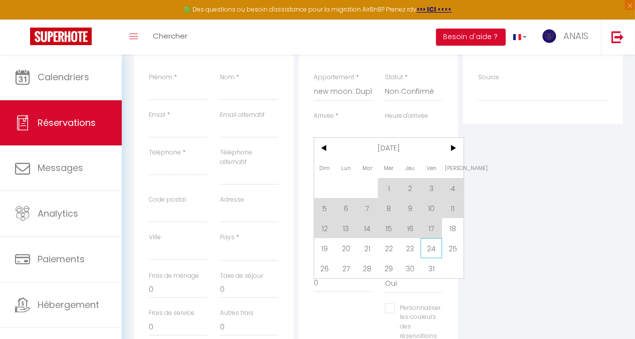
scroll to position [200, 0]
click at [455, 221] on span "18" at bounding box center [453, 228] width 22 height 20
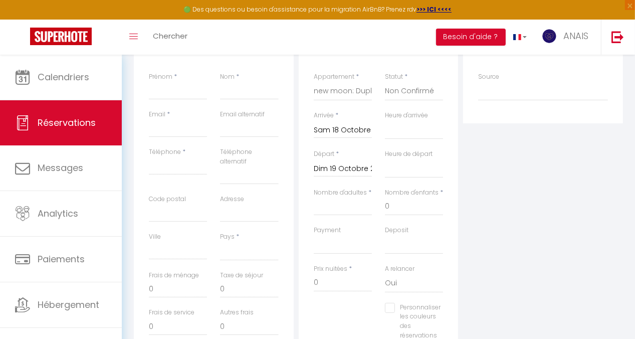
click at [451, 247] on div "Détails Réservation Appartement * Stud'Ain - Studio Confort Chez Odile & Colin …" at bounding box center [379, 195] width 160 height 335
click at [329, 164] on input "Dim 19 Octobre 2025" at bounding box center [343, 168] width 58 height 13
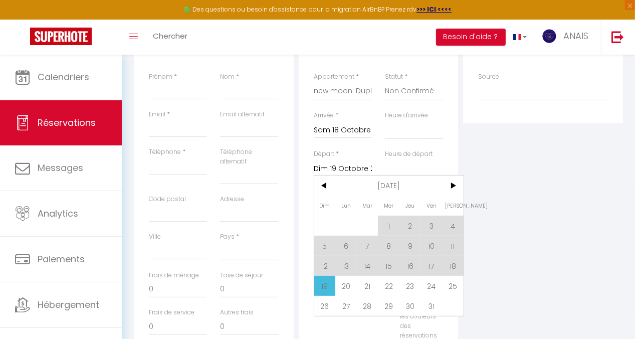
click at [455, 283] on span "25" at bounding box center [453, 286] width 22 height 20
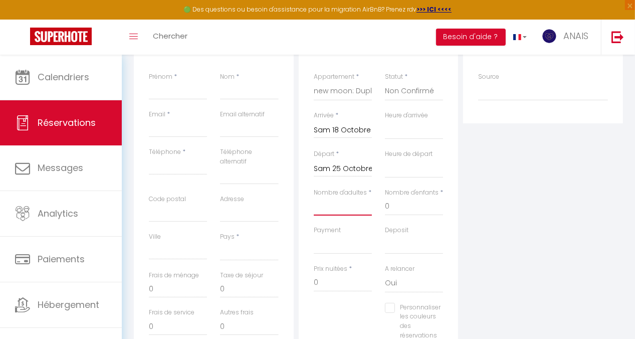
click at [325, 204] on input "Nombre d'adultes" at bounding box center [343, 206] width 58 height 18
click at [168, 81] on label "Prénom" at bounding box center [161, 77] width 24 height 10
click at [168, 82] on input "Prénom" at bounding box center [178, 91] width 58 height 18
click at [168, 86] on input "Prénom" at bounding box center [178, 91] width 58 height 18
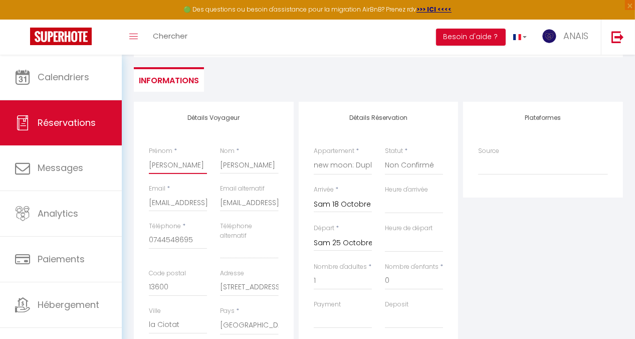
scroll to position [227, 0]
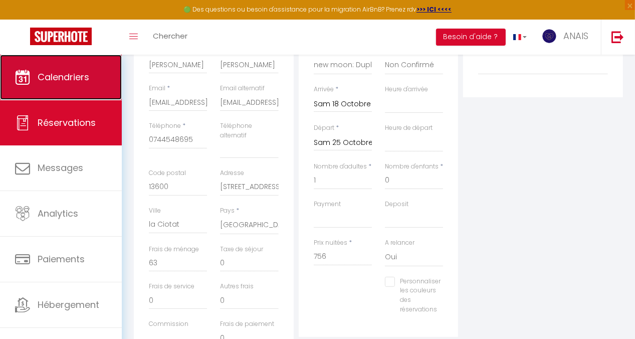
click at [95, 85] on link "Calendriers" at bounding box center [61, 77] width 122 height 45
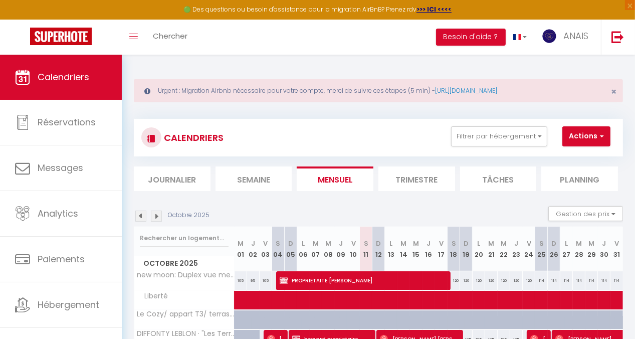
click at [535, 278] on div "114" at bounding box center [541, 280] width 13 height 19
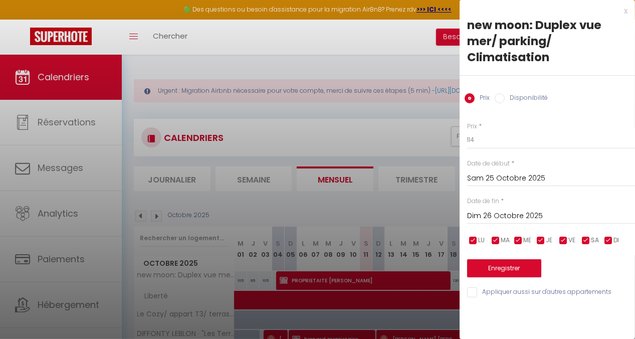
click at [495, 214] on input "Dim 26 Octobre 2025" at bounding box center [551, 215] width 168 height 13
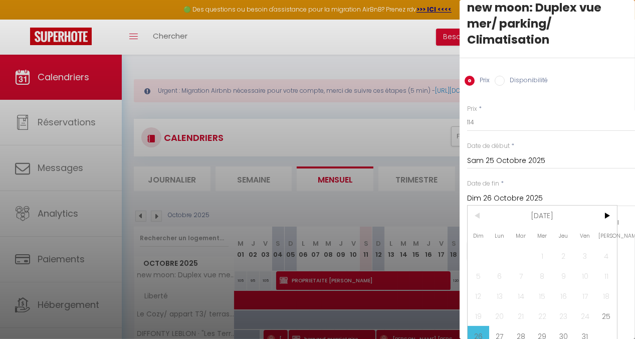
scroll to position [32, 0]
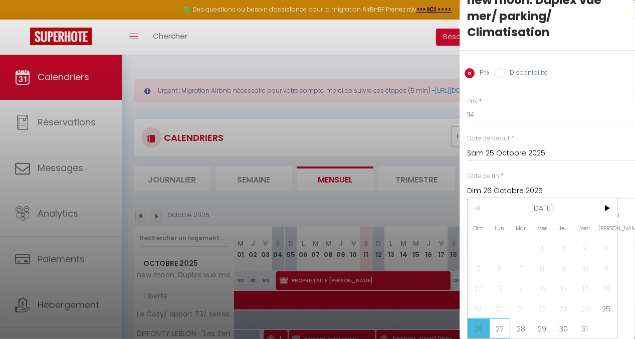
click at [500, 321] on span "27" at bounding box center [500, 328] width 22 height 20
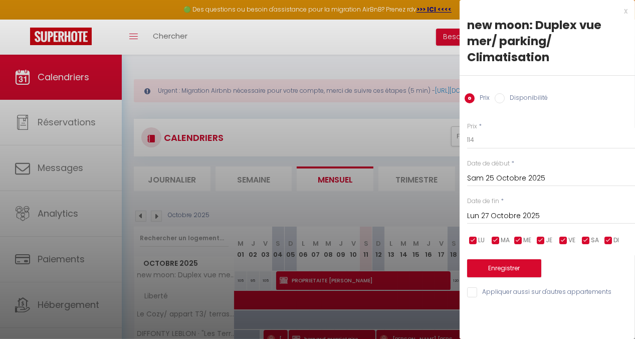
scroll to position [0, 0]
drag, startPoint x: 475, startPoint y: 140, endPoint x: 465, endPoint y: 144, distance: 11.3
click at [465, 144] on div "Prix * 114 Statut * Disponible Indisponible Date de début * Sam 25 Octobre 2025…" at bounding box center [547, 203] width 175 height 189
click at [516, 267] on button "Enregistrer" at bounding box center [504, 268] width 74 height 18
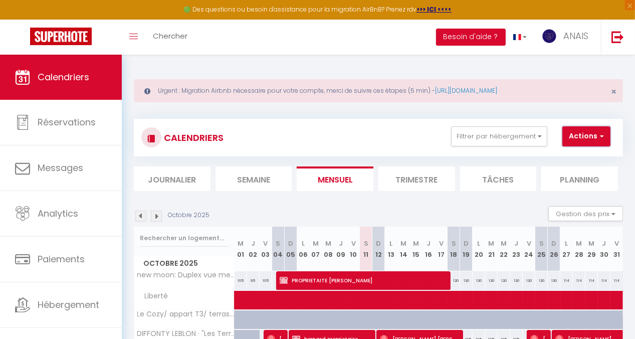
click at [580, 134] on button "Actions" at bounding box center [586, 136] width 48 height 20
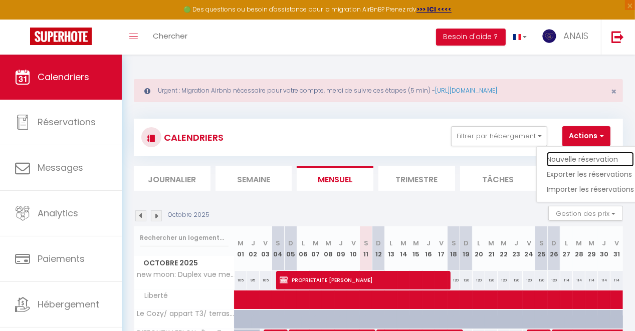
click at [576, 156] on link "Nouvelle réservation" at bounding box center [590, 159] width 87 height 15
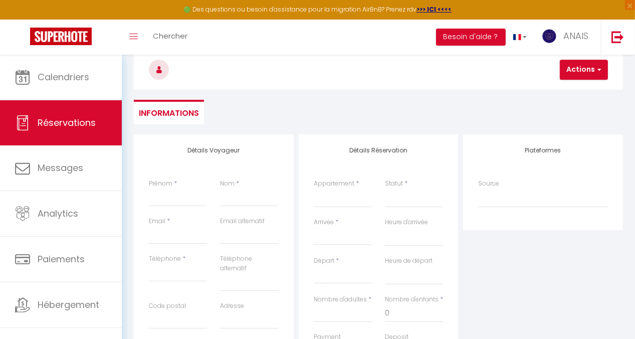
scroll to position [100, 0]
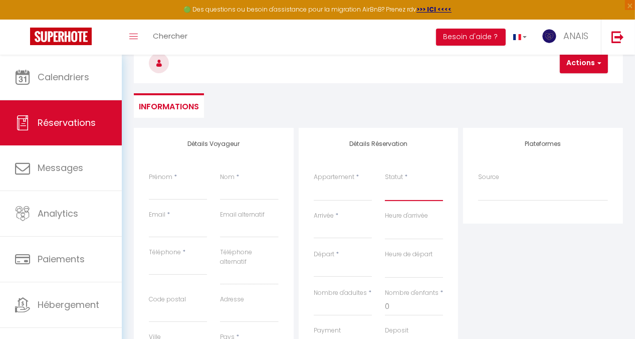
click at [401, 193] on select "Confirmé Non Confirmé [PERSON_NAME] par le voyageur No Show Request" at bounding box center [414, 191] width 58 height 19
click at [385, 182] on select "Confirmé Non Confirmé [PERSON_NAME] par le voyageur No Show Request" at bounding box center [414, 191] width 58 height 19
click at [338, 191] on select "[GEOGRAPHIC_DATA] Confort Chez Odile & Colin [GEOGRAPHIC_DATA] centre ville Ren…" at bounding box center [343, 191] width 58 height 19
click at [314, 182] on select "[GEOGRAPHIC_DATA] Confort Chez Odile & Colin [GEOGRAPHIC_DATA] centre ville Ren…" at bounding box center [343, 191] width 58 height 19
click at [326, 232] on input "Arrivée" at bounding box center [343, 230] width 58 height 13
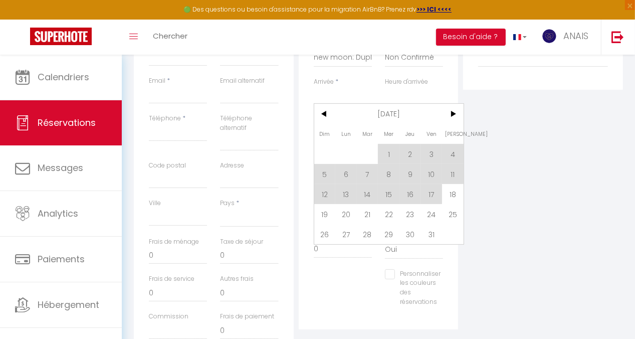
scroll to position [251, 0]
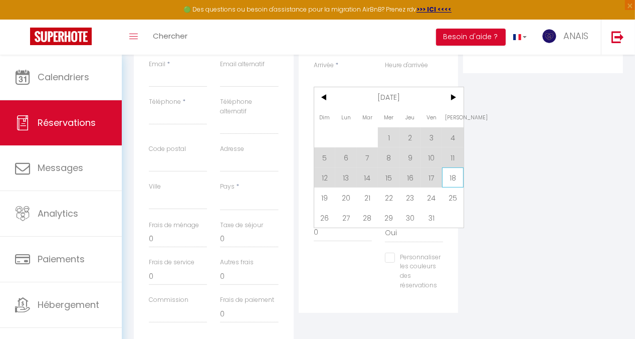
click at [455, 176] on span "18" at bounding box center [453, 177] width 22 height 20
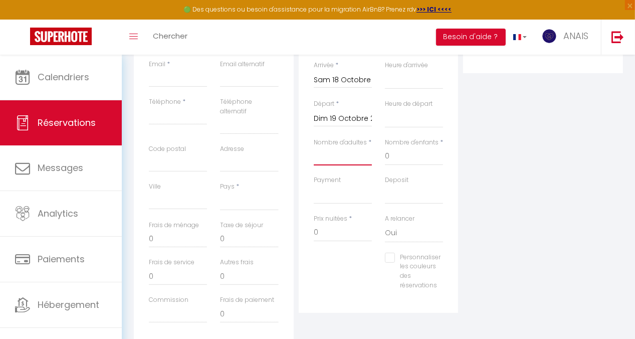
click at [347, 160] on input "Nombre d'adultes" at bounding box center [343, 156] width 58 height 18
click at [346, 117] on input "Dim 19 Octobre 2025" at bounding box center [343, 118] width 58 height 13
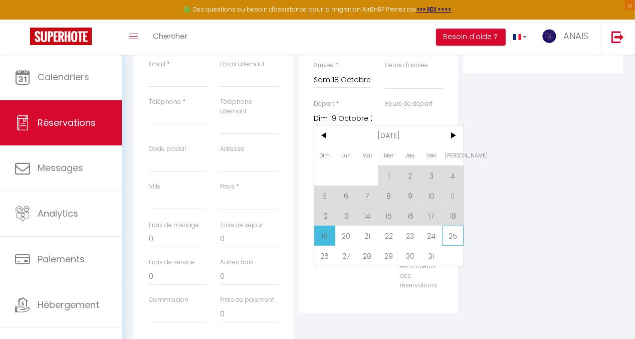
click at [453, 234] on span "25" at bounding box center [453, 236] width 22 height 20
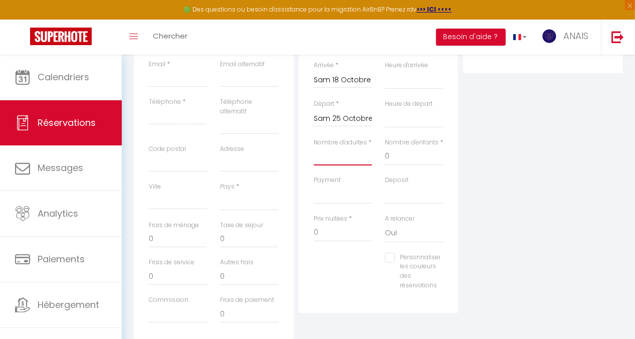
click at [347, 151] on input "Nombre d'adultes" at bounding box center [343, 156] width 58 height 18
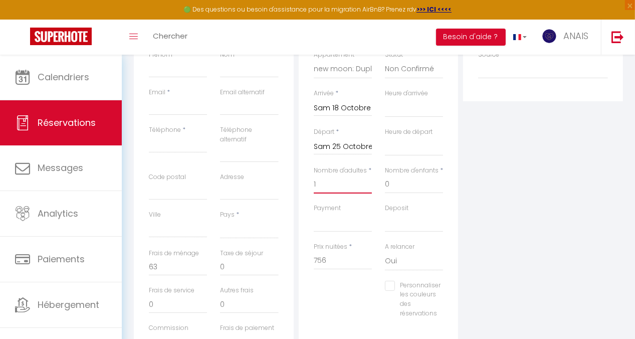
scroll to position [200, 0]
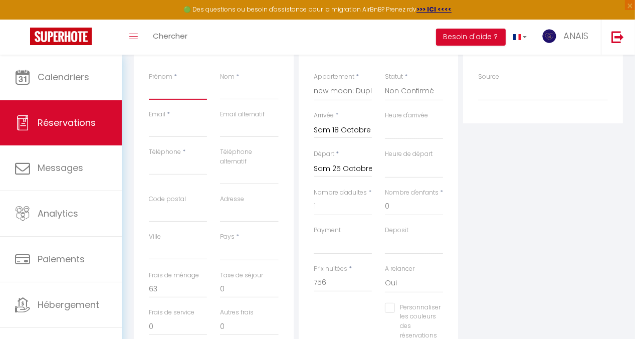
click at [161, 90] on input "Prénom" at bounding box center [178, 91] width 58 height 18
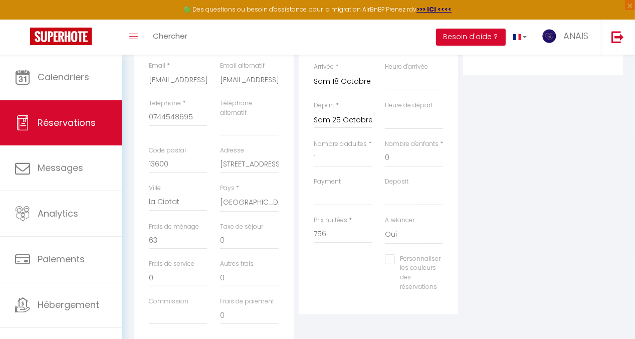
scroll to position [227, 0]
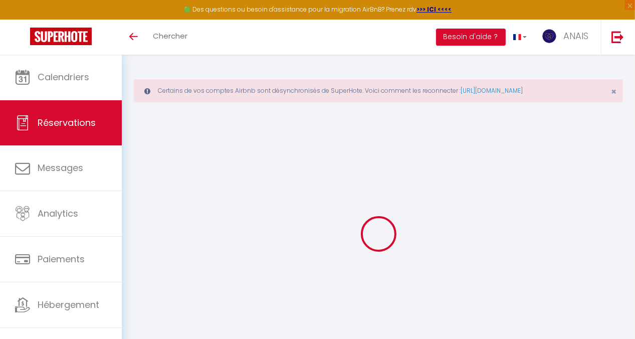
select select
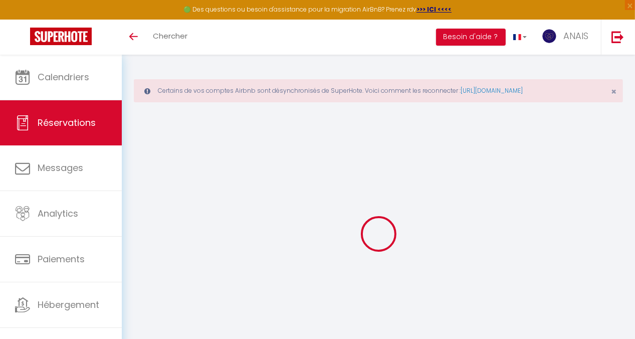
select select
checkbox input "false"
select select
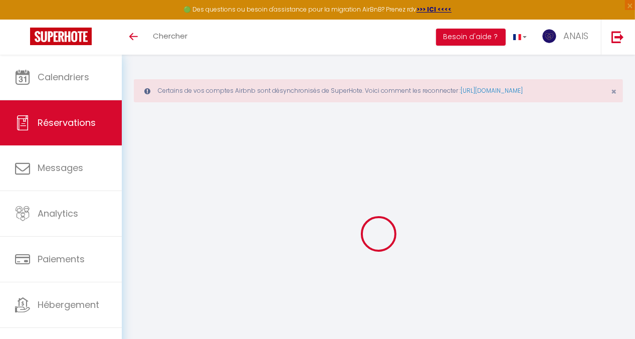
select select
checkbox input "false"
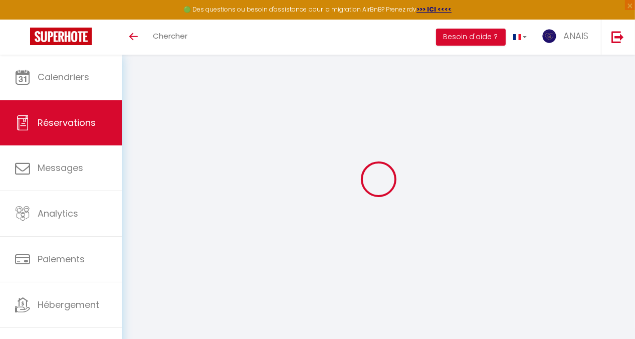
select select
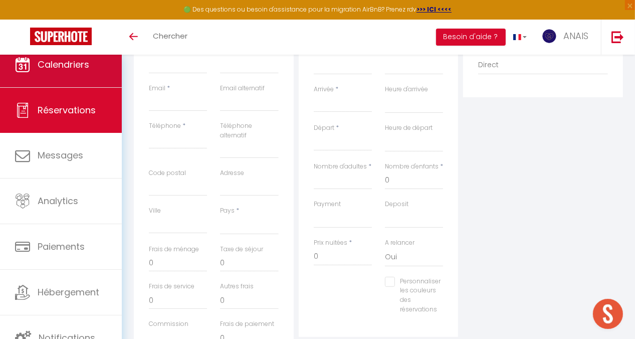
click at [68, 70] on span "Calendriers" at bounding box center [64, 64] width 52 height 13
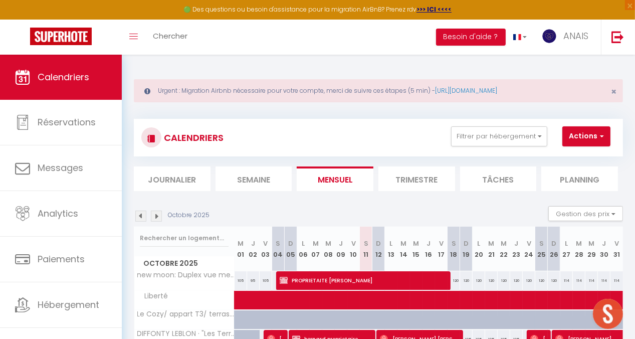
click at [449, 278] on div "120" at bounding box center [454, 280] width 13 height 19
type input "120"
type input "Sam 18 Octobre 2025"
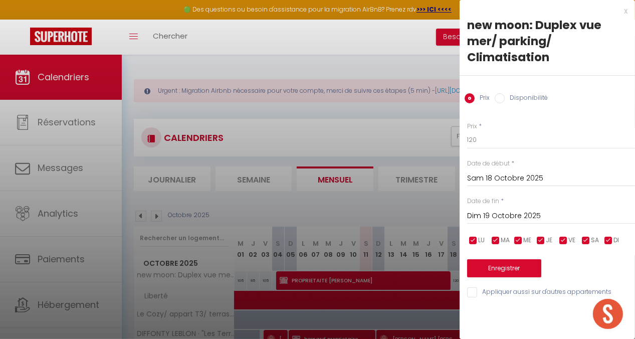
click at [489, 216] on input "Dim 19 Octobre 2025" at bounding box center [551, 215] width 168 height 13
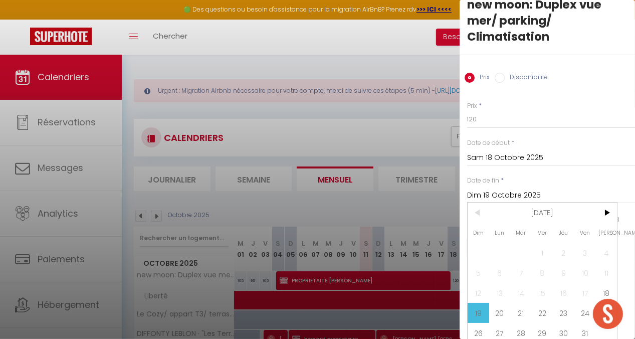
scroll to position [32, 0]
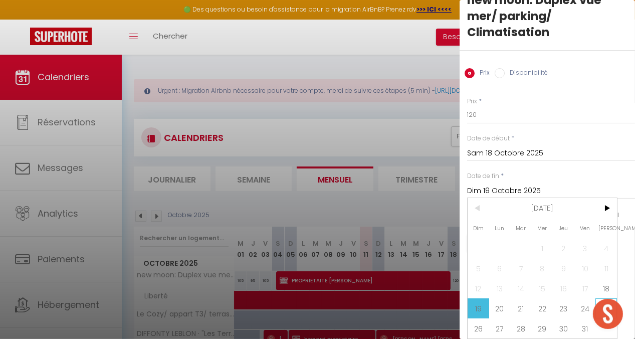
click at [608, 298] on span "25" at bounding box center [606, 308] width 22 height 20
type input "Sam 25 Octobre 2025"
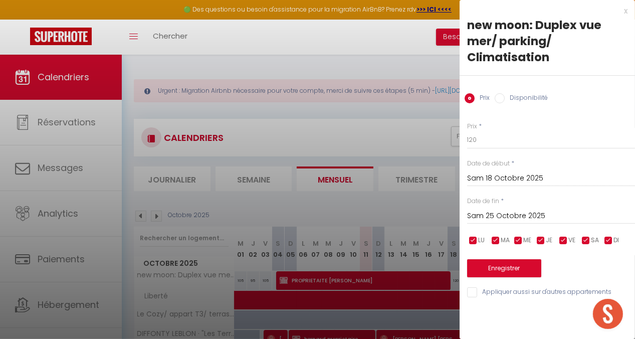
scroll to position [0, 0]
click at [501, 264] on button "Enregistrer" at bounding box center [504, 268] width 74 height 18
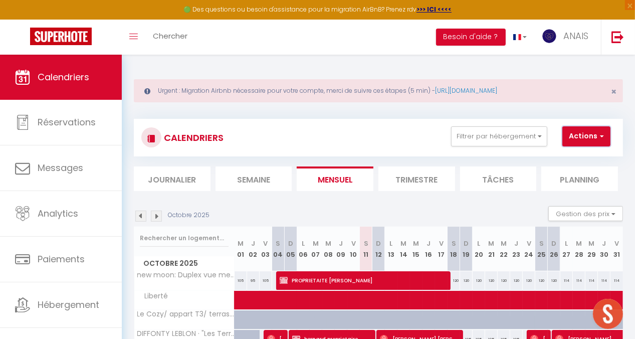
click at [573, 135] on button "Actions" at bounding box center [586, 136] width 48 height 20
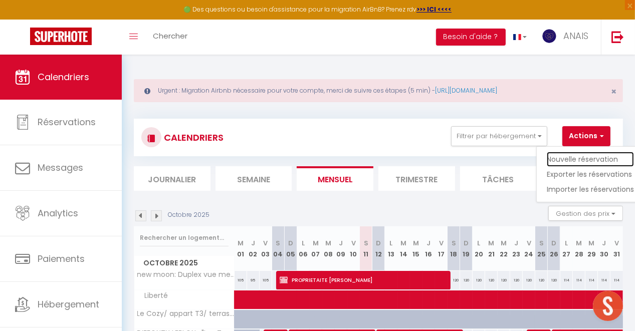
click at [560, 158] on link "Nouvelle réservation" at bounding box center [590, 159] width 87 height 15
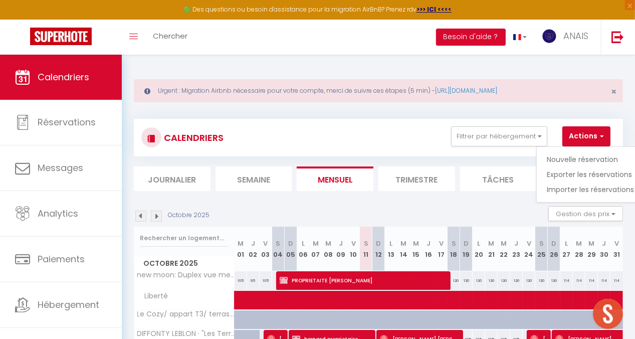
select select
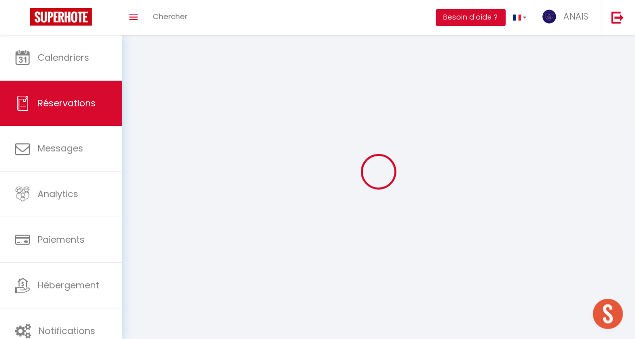
select select
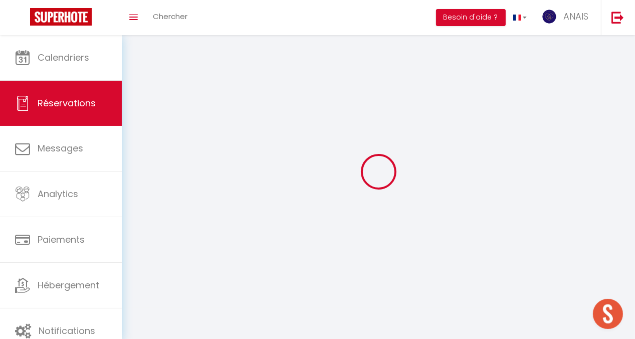
select select
checkbox input "false"
select select
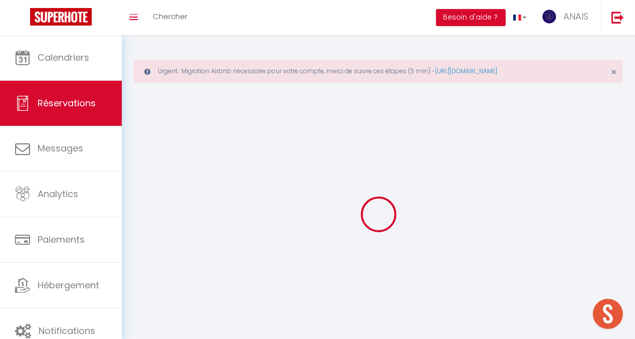
select select
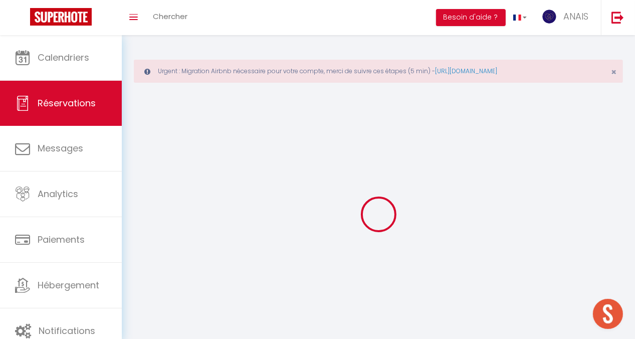
select select
checkbox input "false"
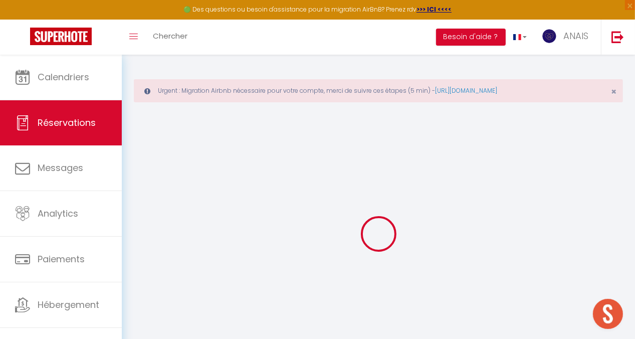
select select
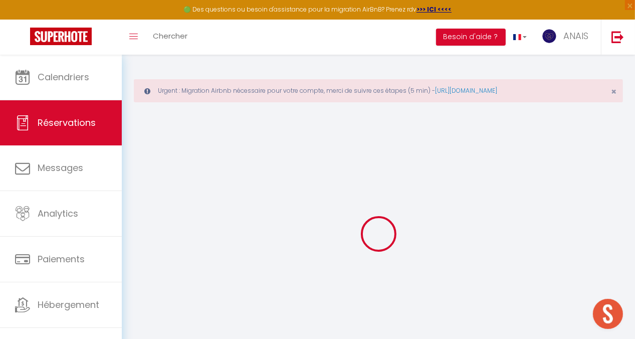
select select
checkbox input "false"
select select
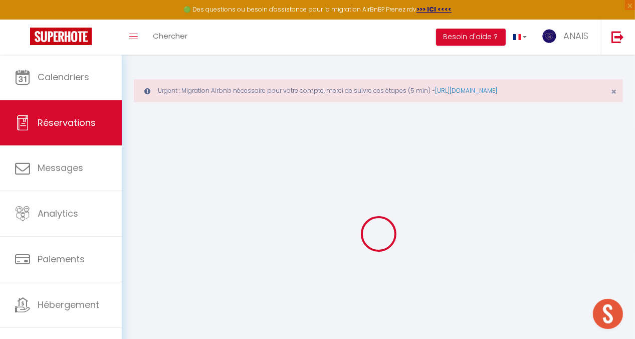
select select
checkbox input "false"
select select
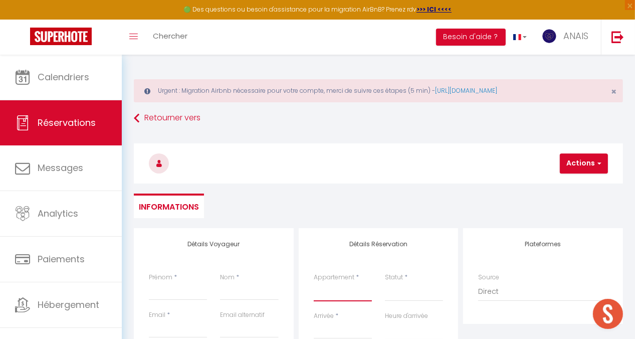
click at [325, 296] on select "[GEOGRAPHIC_DATA] Confort Chez Odile & Colin [GEOGRAPHIC_DATA] centre ville Ren…" at bounding box center [343, 291] width 58 height 19
select select "65697"
click at [314, 282] on select "[GEOGRAPHIC_DATA] Confort Chez Odile & Colin [GEOGRAPHIC_DATA] centre ville Ren…" at bounding box center [343, 291] width 58 height 19
select select
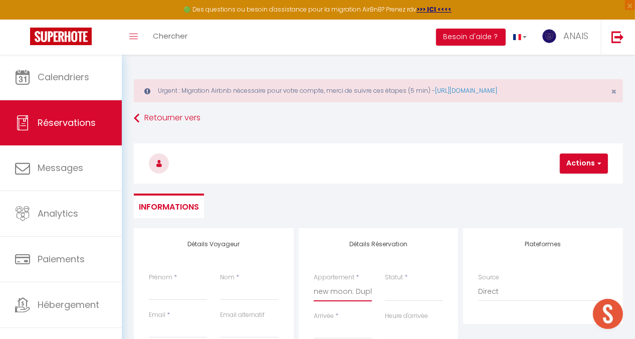
select select
checkbox input "false"
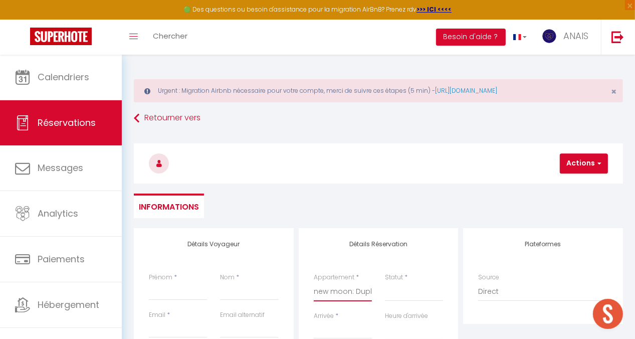
select select
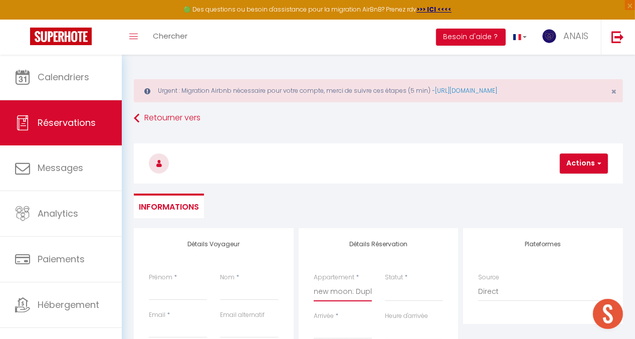
select select
checkbox input "false"
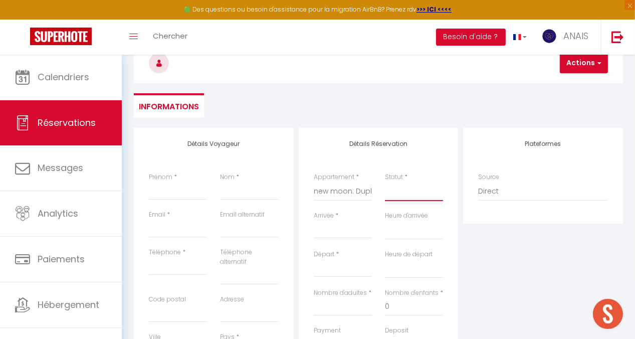
click at [407, 193] on select "Confirmé Non Confirmé [PERSON_NAME] par le voyageur No Show Request" at bounding box center [414, 191] width 58 height 19
select select "2"
click at [385, 182] on select "Confirmé Non Confirmé [PERSON_NAME] par le voyageur No Show Request" at bounding box center [414, 191] width 58 height 19
select select
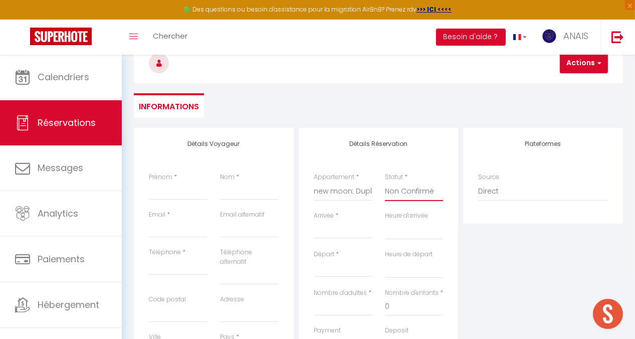
select select
checkbox input "false"
click at [174, 195] on input "Prénom" at bounding box center [178, 191] width 58 height 18
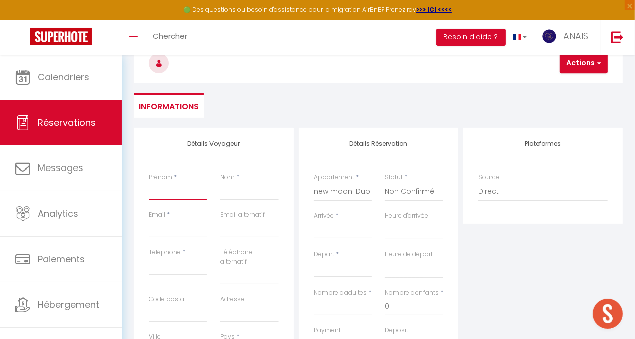
type input "[PERSON_NAME]"
type input "[EMAIL_ADDRESS][DOMAIN_NAME]"
type input "0744548695"
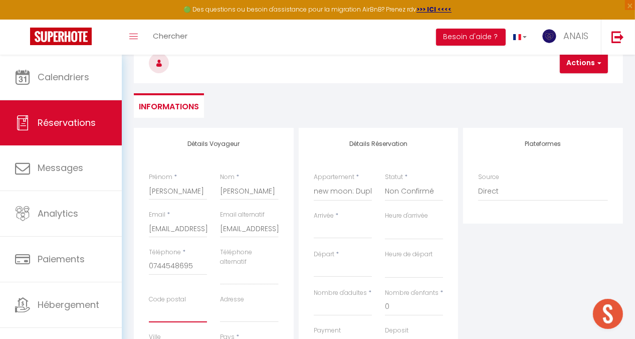
type input "13600"
type input "[STREET_ADDRESS]"
type input "la Ciotat"
select select "FR"
select select
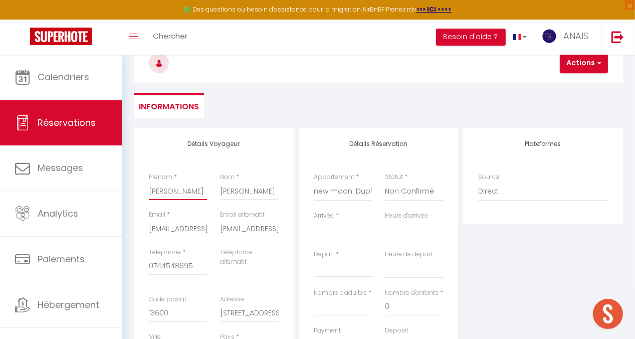
select select
checkbox input "false"
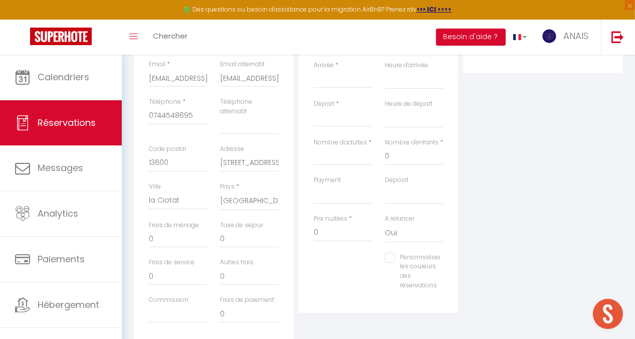
scroll to position [200, 0]
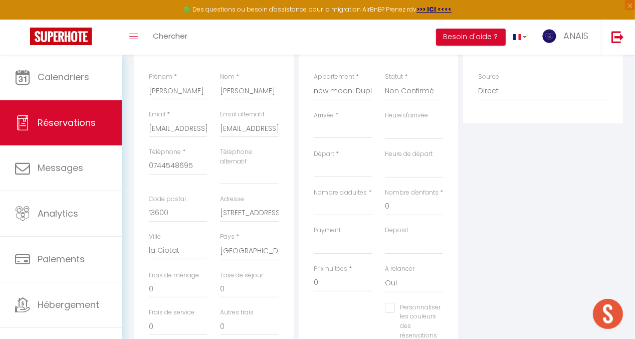
click at [328, 127] on input "Arrivée" at bounding box center [343, 130] width 58 height 13
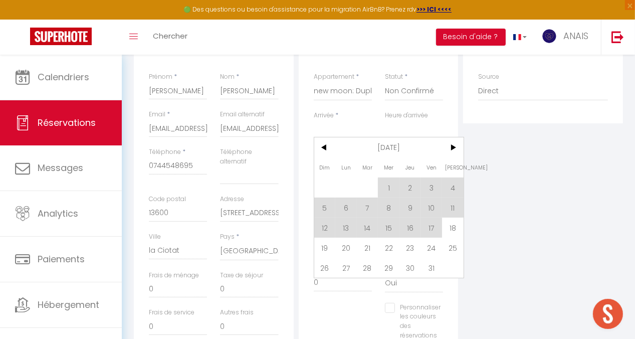
drag, startPoint x: 450, startPoint y: 226, endPoint x: 451, endPoint y: 244, distance: 18.6
click at [450, 225] on span "18" at bounding box center [453, 228] width 22 height 20
type input "Sam 18 Octobre 2025"
select select
type input "Dim 19 Octobre 2025"
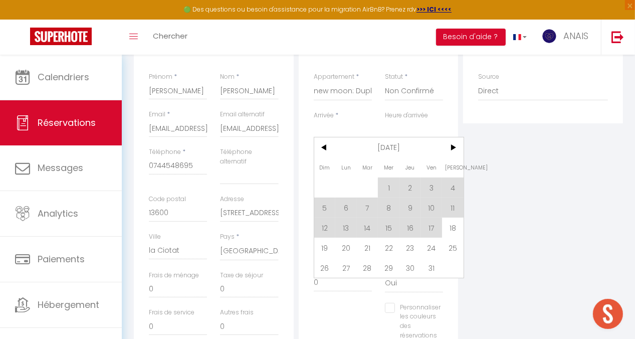
select select
checkbox input "false"
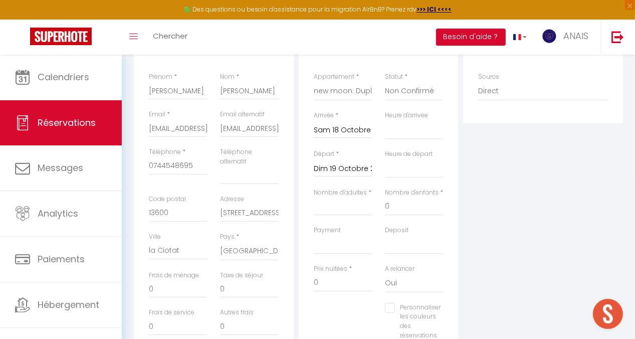
click at [349, 165] on input "Dim 19 Octobre 2025" at bounding box center [343, 168] width 58 height 13
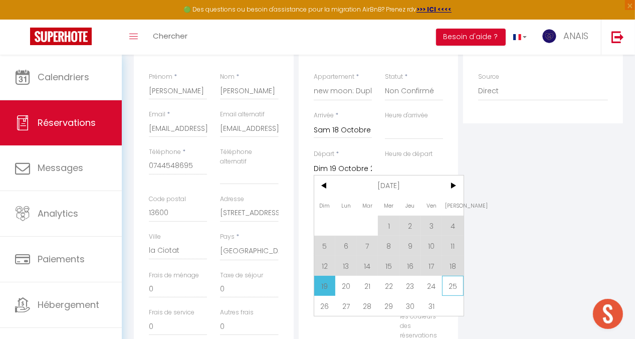
click at [455, 284] on span "25" at bounding box center [453, 286] width 22 height 20
select select
type input "Sam 25 Octobre 2025"
select select
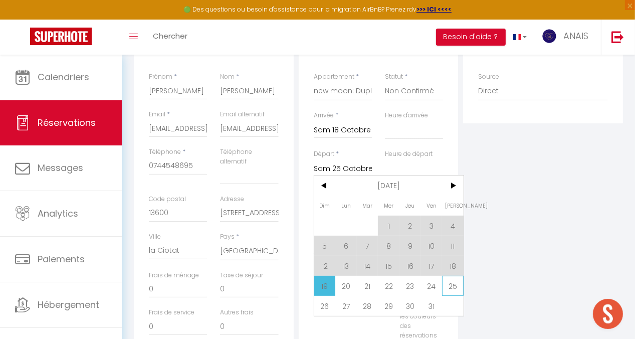
select select
checkbox input "false"
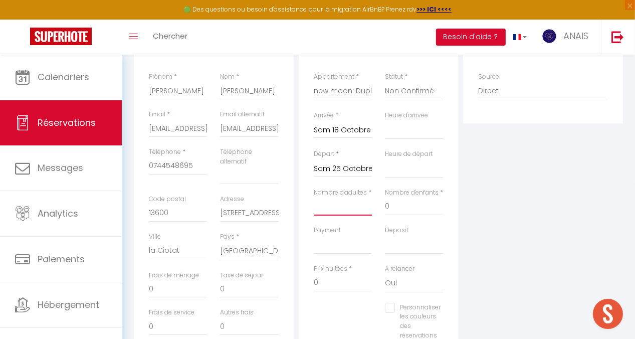
click at [332, 204] on input "Nombre d'adultes" at bounding box center [343, 206] width 58 height 18
type input "1"
select select
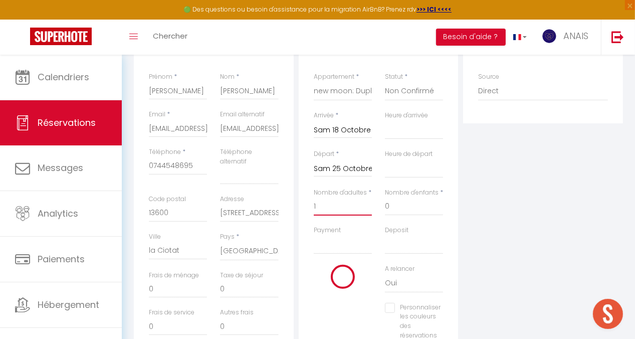
select select
checkbox input "false"
type input "63"
select select
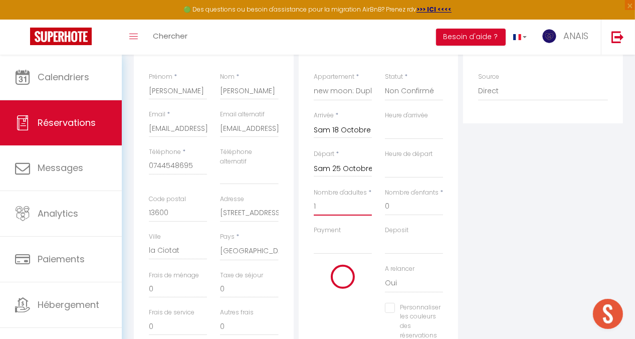
select select
type input "756"
checkbox input "false"
type input "1"
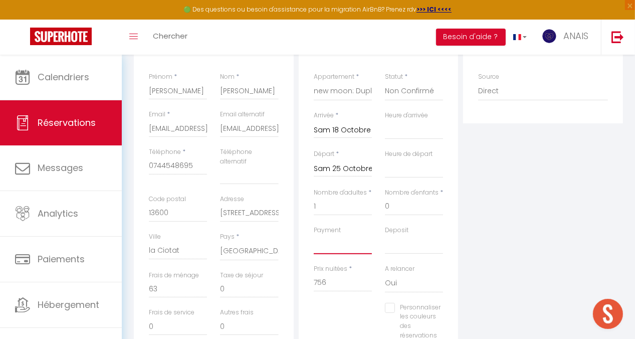
click at [335, 248] on select "OK KO" at bounding box center [343, 244] width 58 height 19
select select "10"
click at [314, 235] on select "OK KO" at bounding box center [343, 244] width 58 height 19
select select
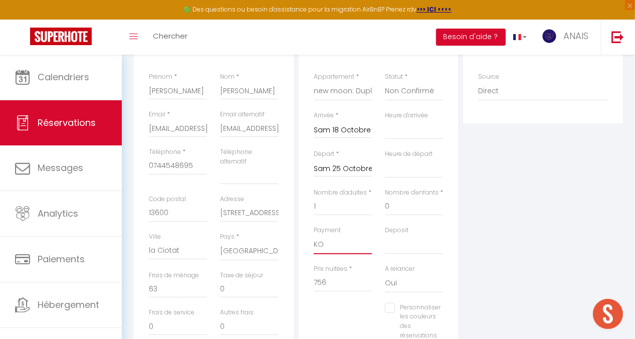
select select
checkbox input "false"
click at [405, 238] on select "OK KO" at bounding box center [414, 244] width 58 height 19
select select "14"
click at [385, 235] on select "OK KO" at bounding box center [414, 244] width 58 height 19
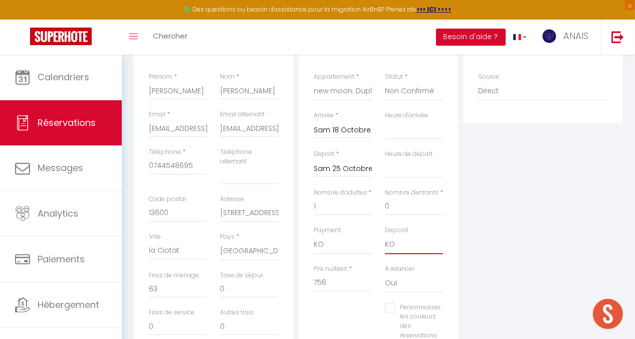
select select
checkbox input "false"
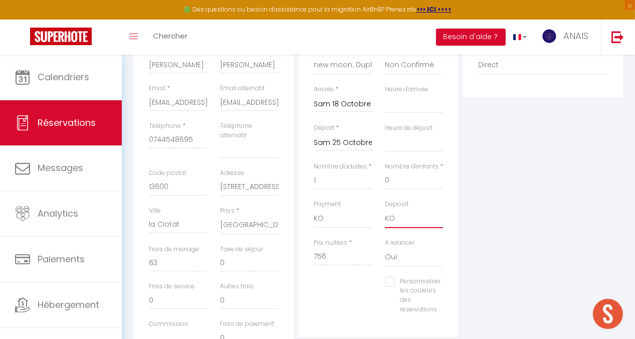
scroll to position [227, 0]
drag, startPoint x: 331, startPoint y: 253, endPoint x: 311, endPoint y: 255, distance: 20.1
click at [311, 255] on div "Prix nuitées * 756" at bounding box center [342, 257] width 71 height 39
select select
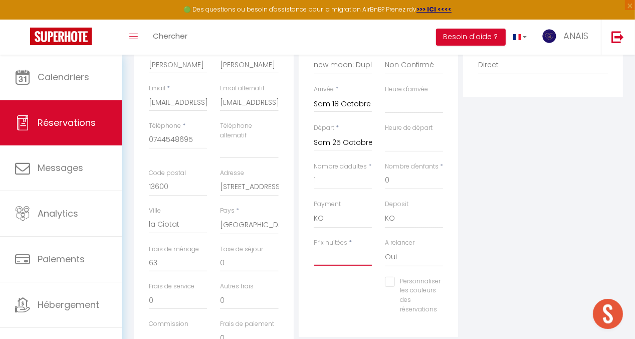
checkbox input "false"
type input "8"
select select
checkbox input "false"
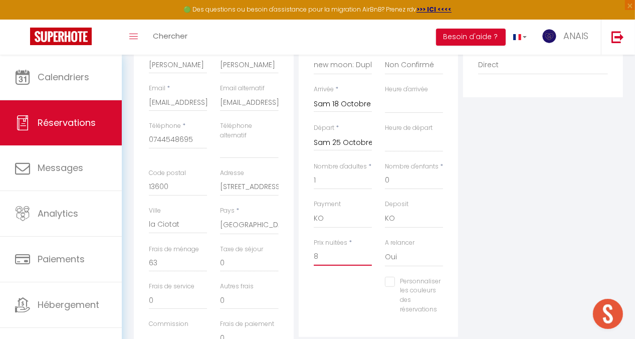
type input "84"
select select
checkbox input "false"
type input "840"
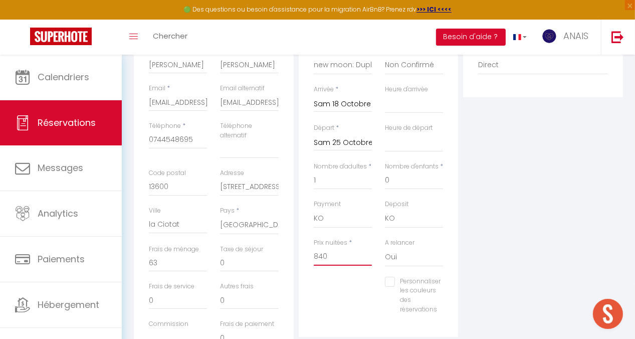
select select
checkbox input "false"
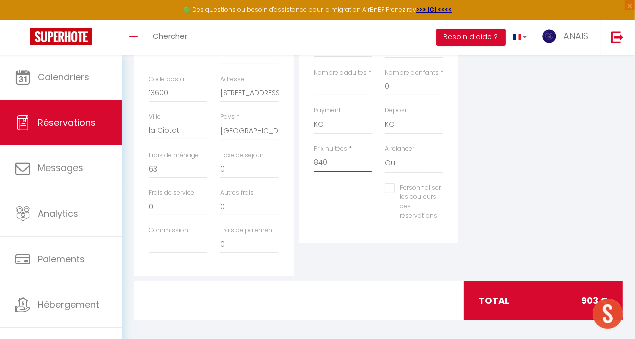
scroll to position [327, 0]
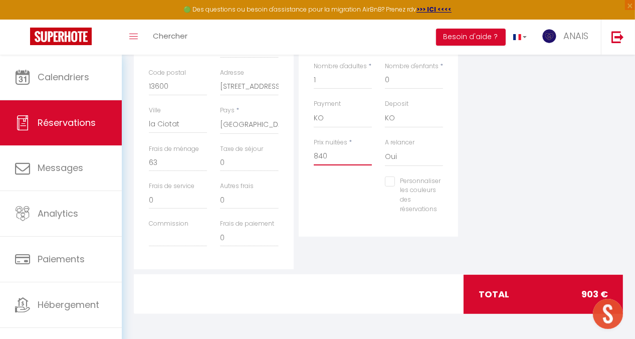
type input "840"
type input "0"
select select
checkbox input "false"
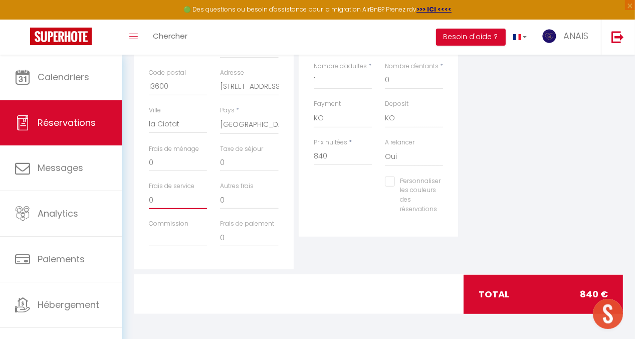
drag, startPoint x: 163, startPoint y: 197, endPoint x: 139, endPoint y: 200, distance: 24.7
click at [139, 200] on div "Détails Voyageur Prénom * [PERSON_NAME] Nom * [PERSON_NAME] * [EMAIL_ADDRESS][D…" at bounding box center [214, 85] width 160 height 368
select select
checkbox input "false"
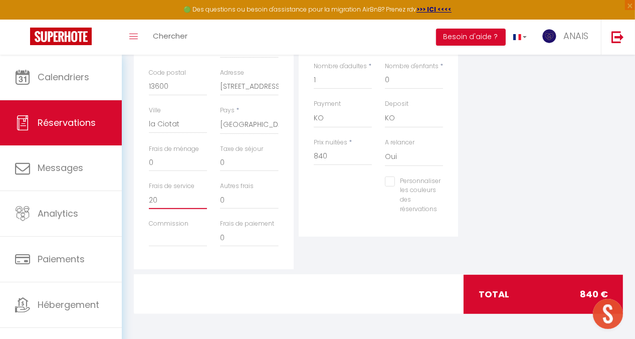
type input "20"
drag, startPoint x: 148, startPoint y: 164, endPoint x: 143, endPoint y: 166, distance: 5.2
click at [143, 166] on div "Frais de ménage 0" at bounding box center [177, 163] width 71 height 38
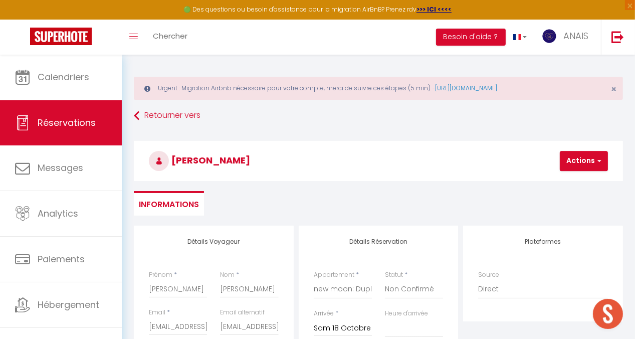
scroll to position [0, 0]
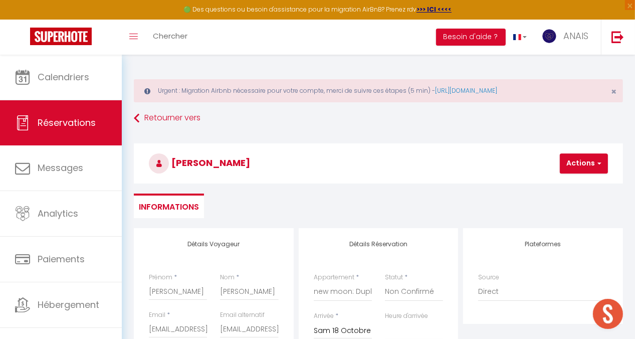
type input "60"
click at [579, 160] on button "Actions" at bounding box center [584, 163] width 48 height 20
click at [570, 184] on link "Enregistrer" at bounding box center [592, 185] width 79 height 13
select select "not_cancelled"
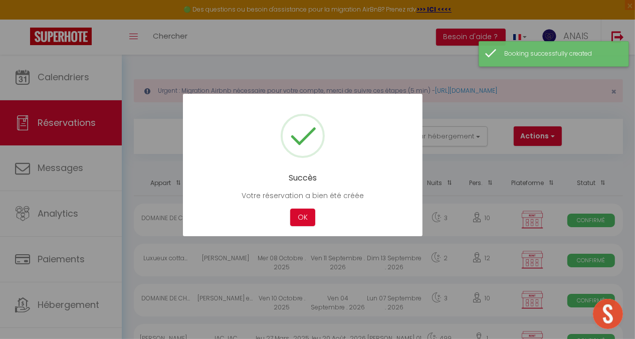
drag, startPoint x: 564, startPoint y: 52, endPoint x: 556, endPoint y: 50, distance: 8.7
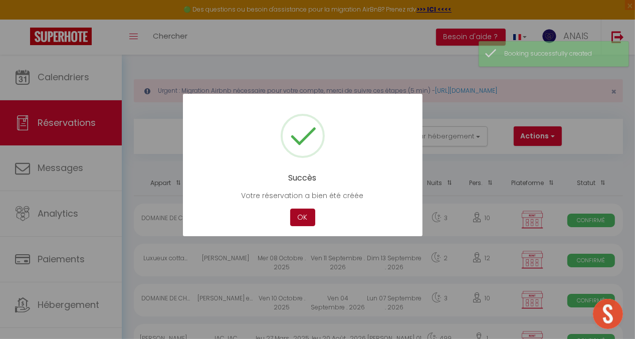
click at [304, 218] on button "OK" at bounding box center [302, 217] width 25 height 18
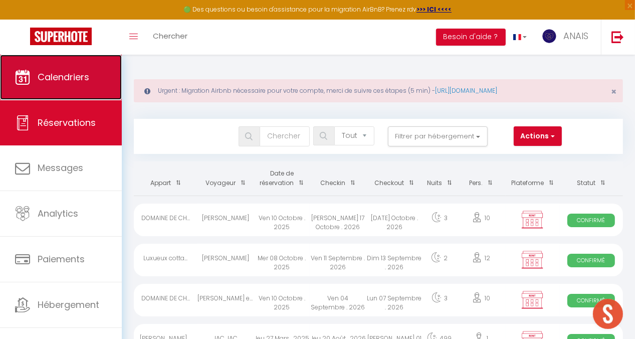
click at [85, 76] on span "Calendriers" at bounding box center [64, 77] width 52 height 13
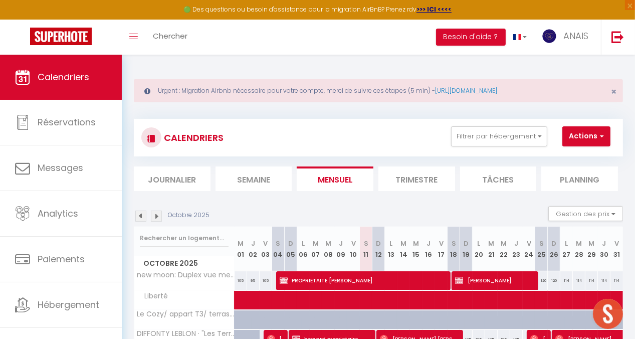
click at [536, 280] on div "120" at bounding box center [541, 280] width 13 height 19
type input "120"
type input "Sam 25 Octobre 2025"
type input "Dim 26 Octobre 2025"
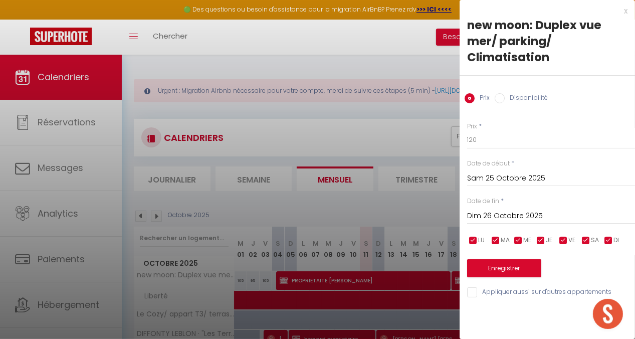
click at [379, 36] on div at bounding box center [317, 169] width 635 height 339
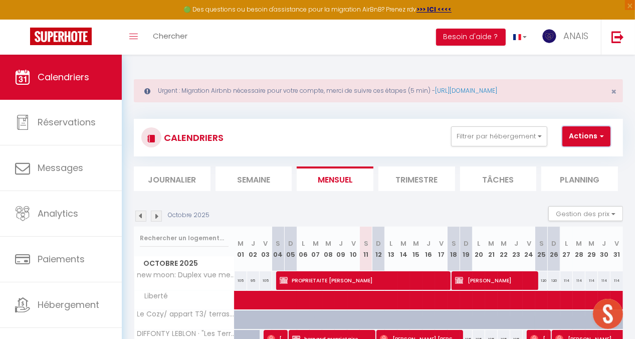
click at [581, 130] on button "Actions" at bounding box center [586, 136] width 48 height 20
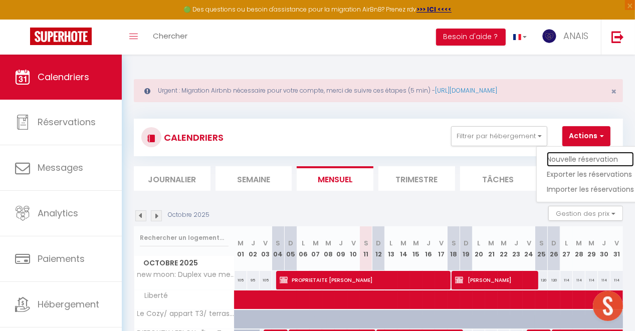
click at [568, 158] on link "Nouvelle réservation" at bounding box center [590, 159] width 87 height 15
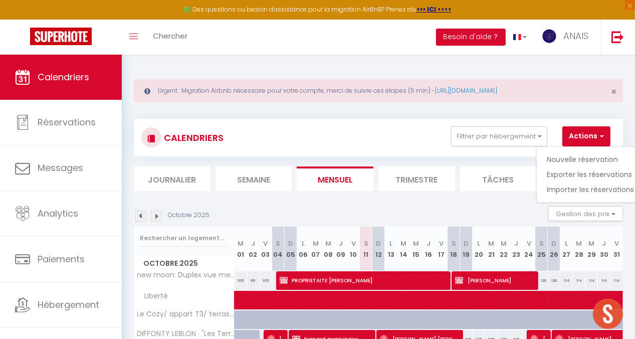
select select
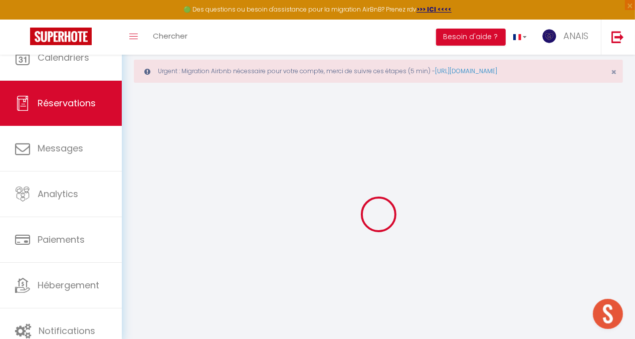
select select
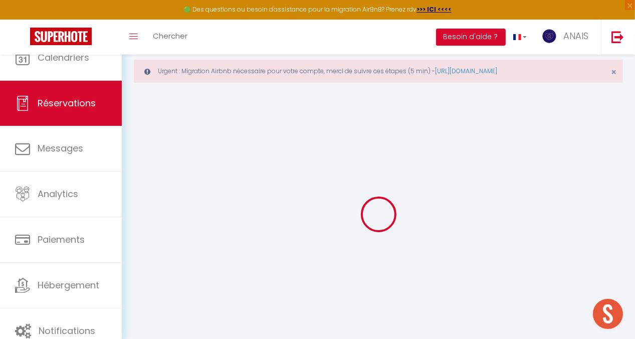
select select
checkbox input "false"
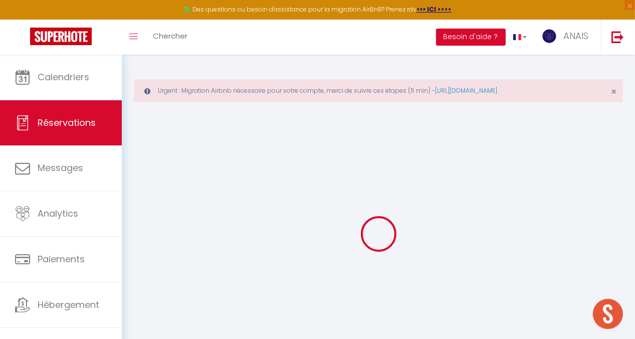
select select
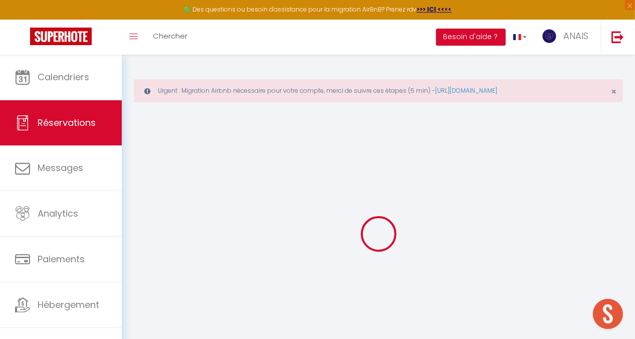
select select
checkbox input "false"
select select
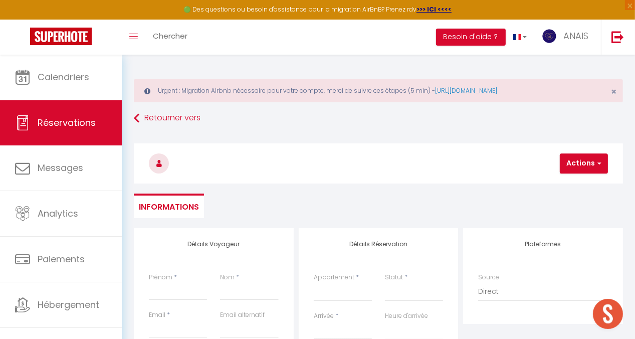
select select
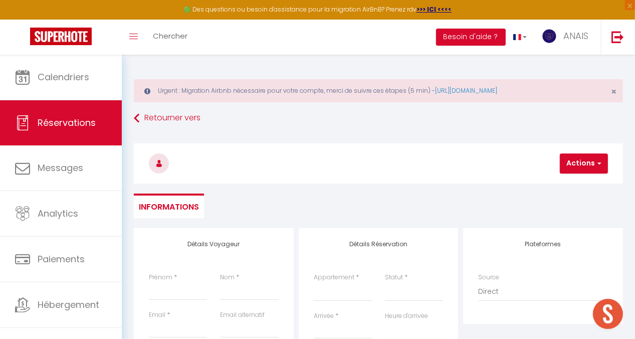
checkbox input "false"
select select
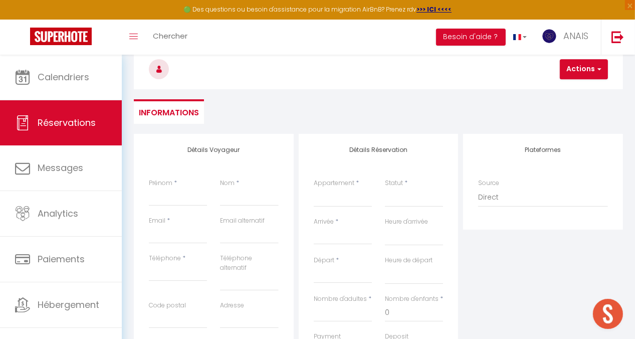
scroll to position [100, 0]
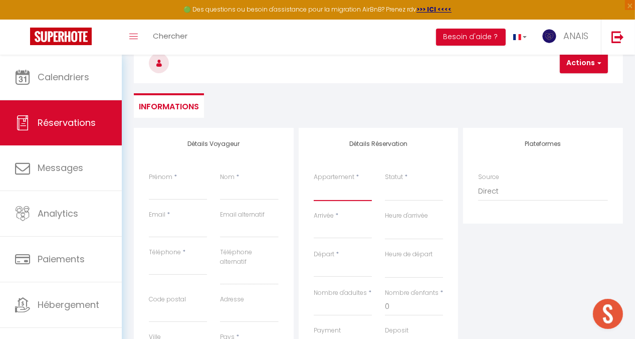
click at [331, 190] on select "[GEOGRAPHIC_DATA] Confort Chez Odile & Colin [GEOGRAPHIC_DATA] centre ville Ren…" at bounding box center [343, 191] width 58 height 19
select select "65697"
click at [314, 182] on select "[GEOGRAPHIC_DATA] Confort Chez Odile & Colin [GEOGRAPHIC_DATA] centre ville Ren…" at bounding box center [343, 191] width 58 height 19
select select
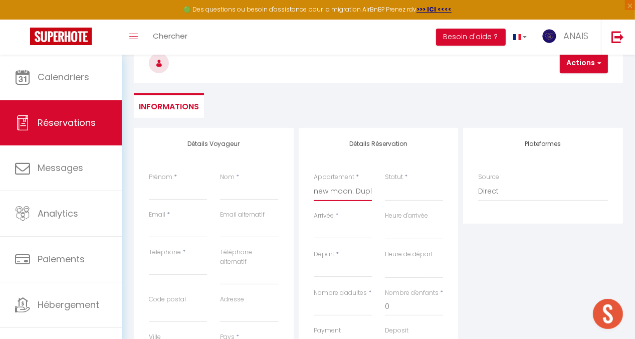
select select
checkbox input "false"
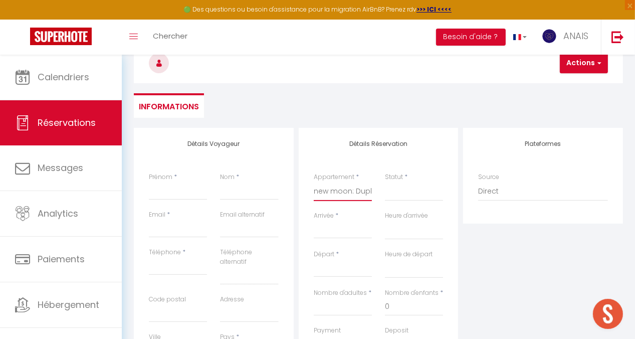
select select
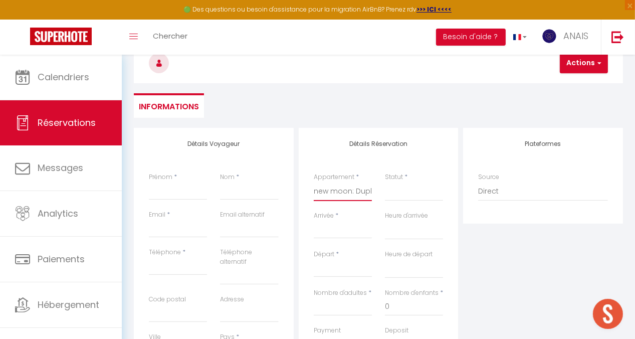
select select
checkbox input "false"
click at [396, 189] on select "Confirmé Non Confirmé [PERSON_NAME] par le voyageur No Show Request" at bounding box center [414, 191] width 58 height 19
select select "1"
click at [385, 182] on select "Confirmé Non Confirmé [PERSON_NAME] par le voyageur No Show Request" at bounding box center [414, 191] width 58 height 19
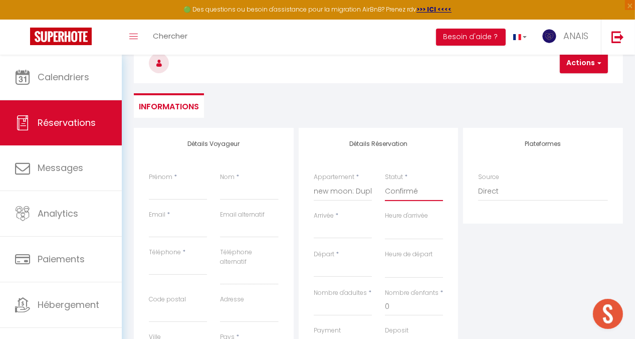
select select
click at [164, 186] on input "Prénom" at bounding box center [178, 191] width 58 height 18
click at [251, 191] on input "Nom" at bounding box center [249, 191] width 58 height 18
click at [245, 195] on input "Nom" at bounding box center [249, 191] width 58 height 18
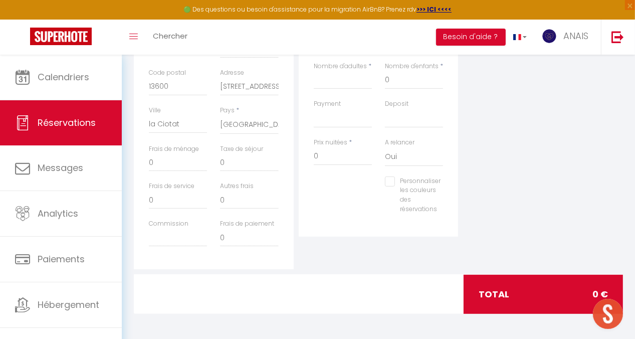
scroll to position [227, 0]
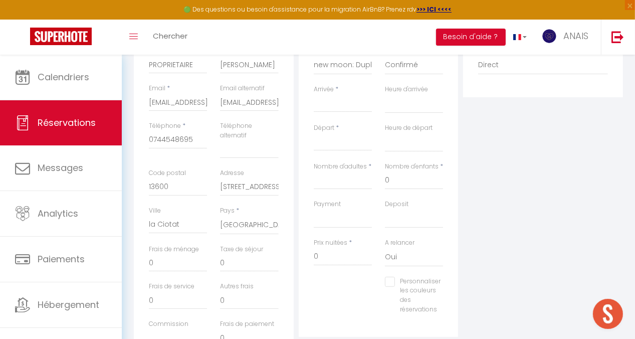
click at [325, 98] on input "Arrivée" at bounding box center [343, 104] width 58 height 13
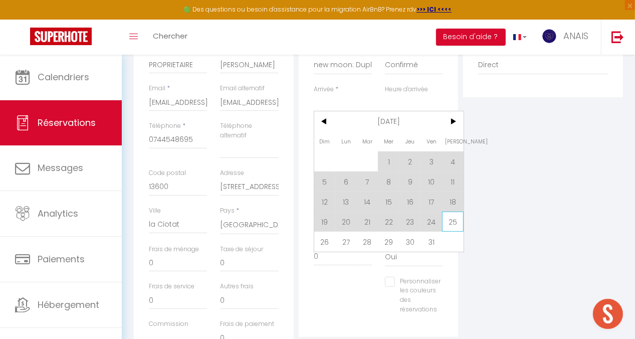
click at [454, 218] on span "25" at bounding box center [453, 221] width 22 height 20
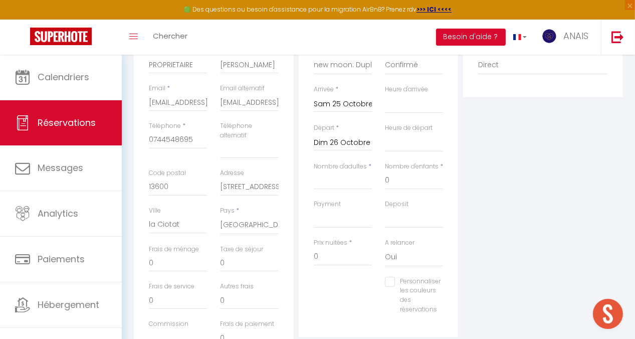
click at [339, 139] on input "Dim 26 Octobre 2025" at bounding box center [343, 142] width 58 height 13
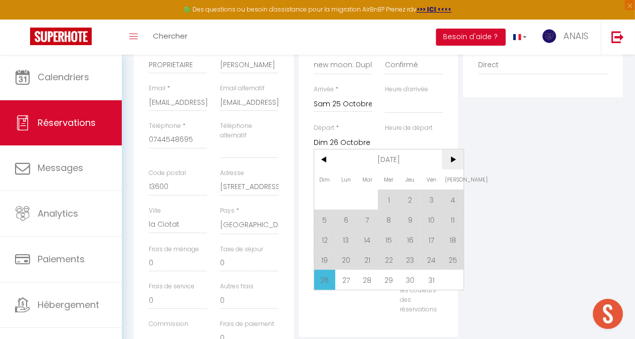
click at [453, 158] on span ">" at bounding box center [453, 159] width 22 height 20
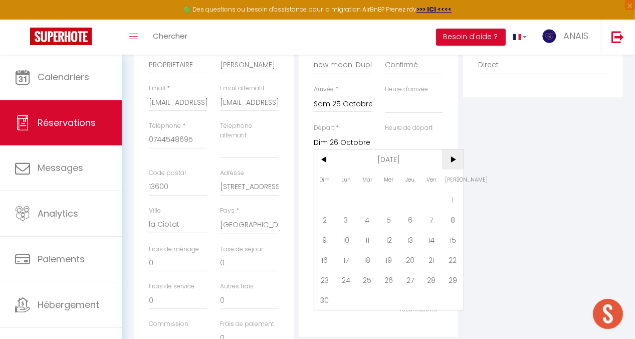
click at [453, 158] on span ">" at bounding box center [453, 159] width 22 height 20
click at [365, 280] on span "31" at bounding box center [368, 280] width 22 height 20
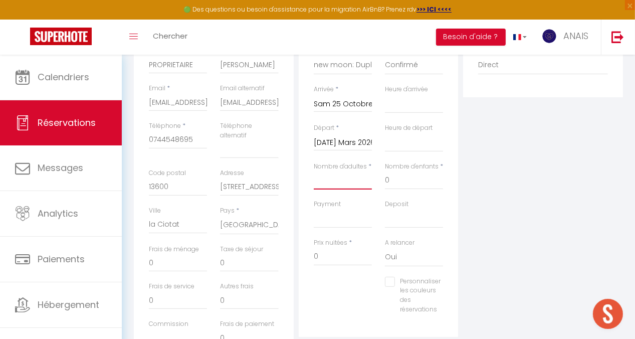
click at [327, 178] on input "Nombre d'adultes" at bounding box center [343, 180] width 58 height 18
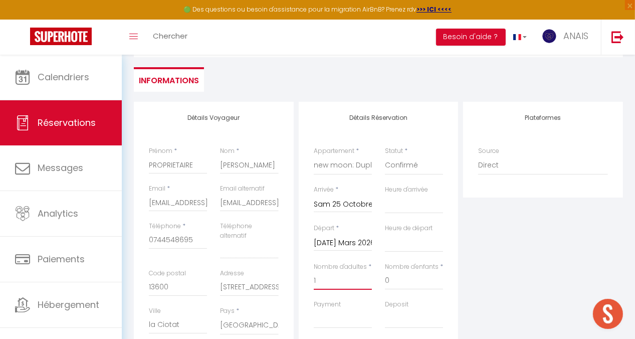
scroll to position [26, 0]
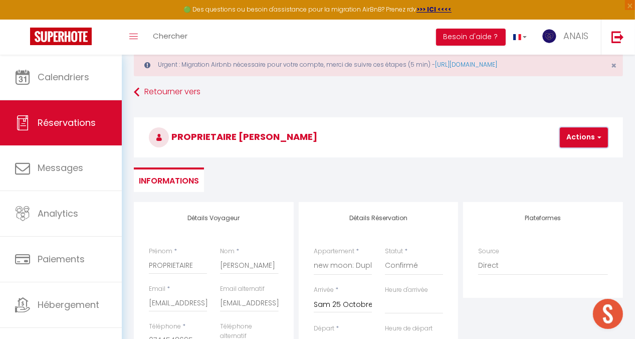
click at [578, 138] on button "Actions" at bounding box center [584, 137] width 48 height 20
click at [576, 157] on link "Enregistrer" at bounding box center [592, 159] width 79 height 13
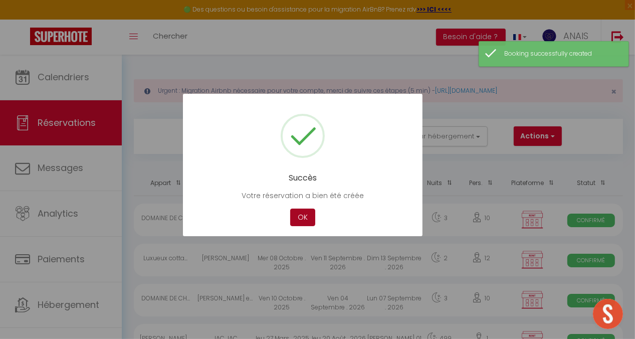
click at [299, 217] on button "OK" at bounding box center [302, 217] width 25 height 18
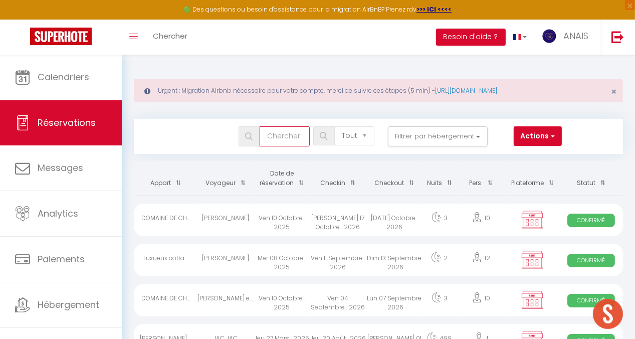
click at [285, 139] on input "text" at bounding box center [285, 136] width 50 height 20
click at [248, 134] on img at bounding box center [249, 136] width 8 height 8
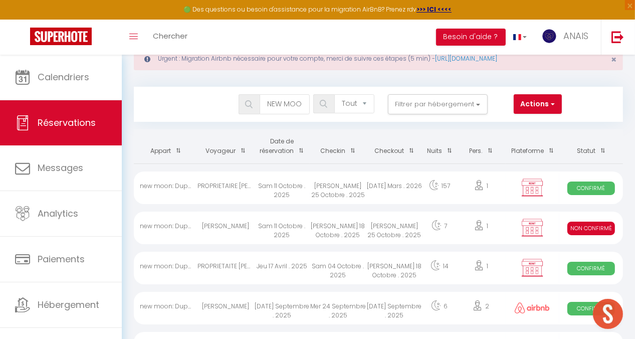
scroll to position [50, 0]
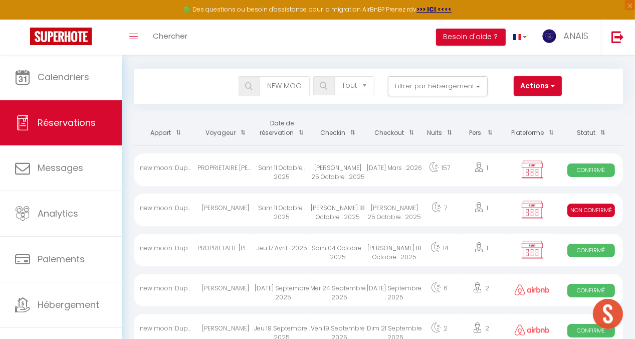
click at [592, 208] on span "Non Confirmé" at bounding box center [591, 210] width 48 height 14
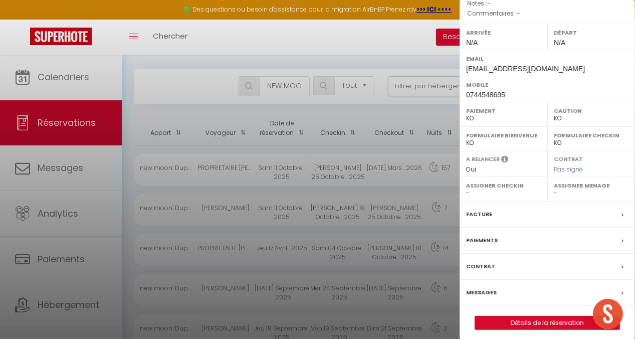
scroll to position [136, 0]
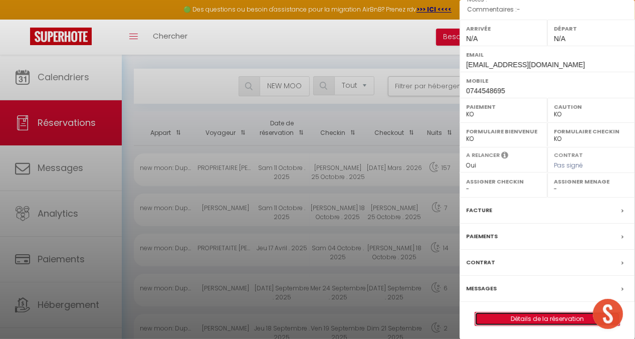
click at [509, 314] on link "Détails de la réservation" at bounding box center [547, 318] width 144 height 13
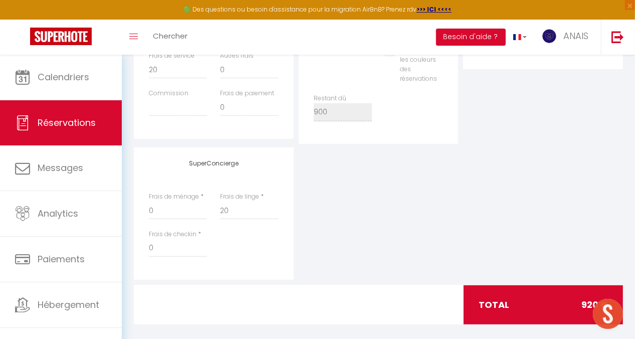
scroll to position [467, 0]
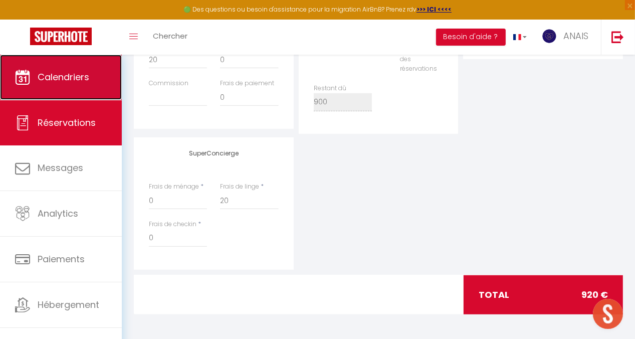
click at [92, 80] on link "Calendriers" at bounding box center [61, 77] width 122 height 45
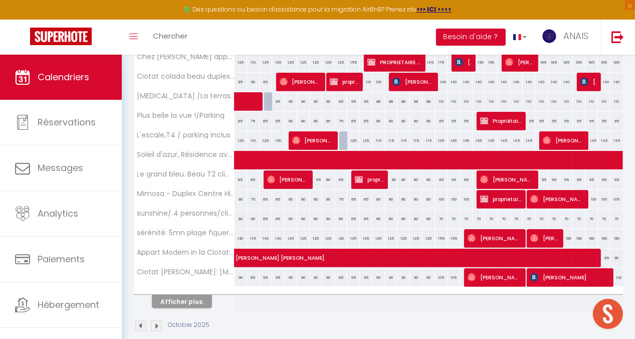
scroll to position [393, 0]
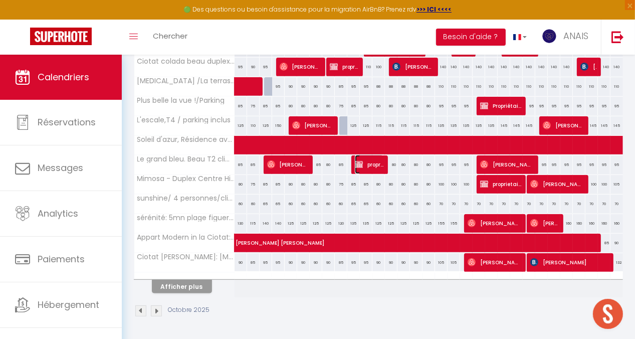
click at [359, 160] on img at bounding box center [359, 164] width 8 height 8
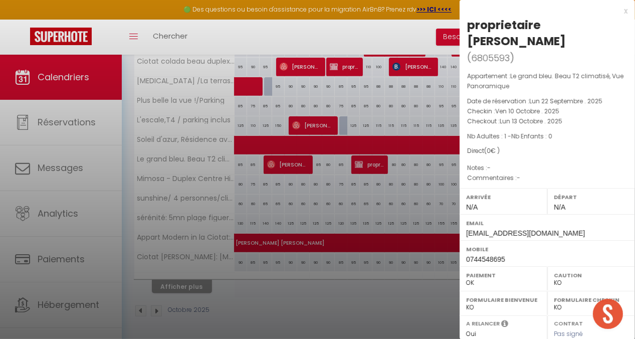
click at [283, 30] on div at bounding box center [317, 169] width 635 height 339
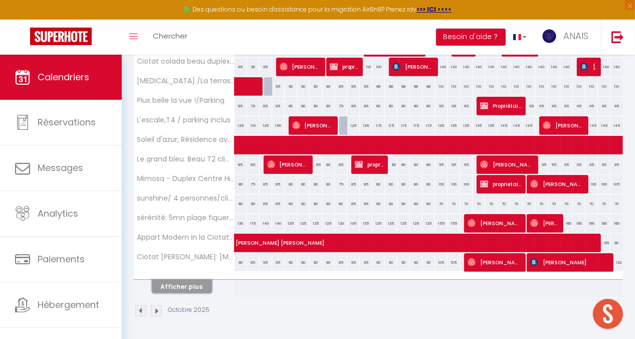
click at [183, 280] on button "Afficher plus" at bounding box center [182, 287] width 60 height 14
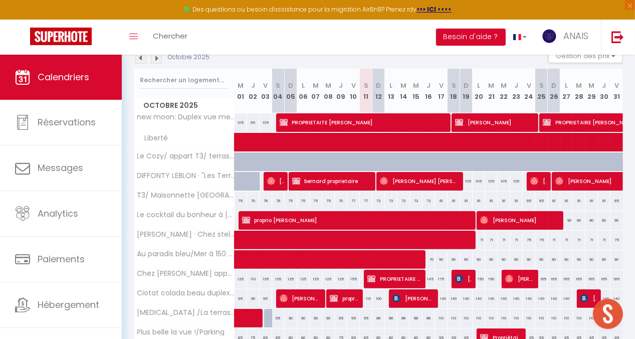
scroll to position [258, 0]
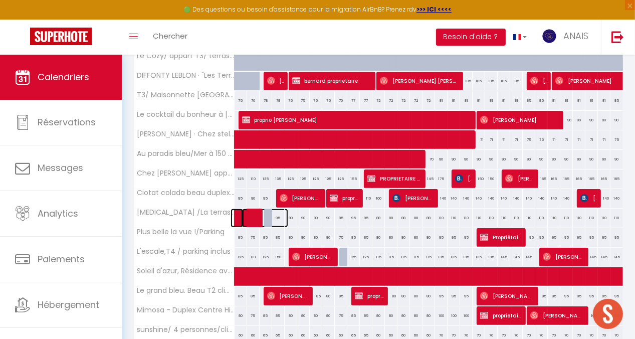
click at [255, 218] on span at bounding box center [265, 217] width 46 height 19
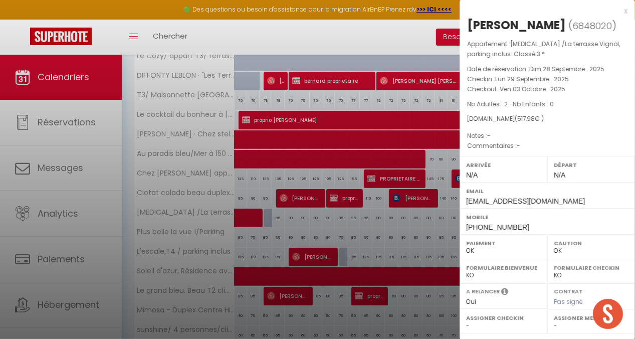
click at [249, 29] on div at bounding box center [317, 169] width 635 height 339
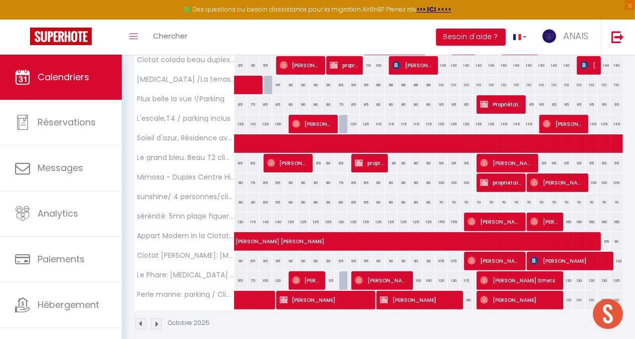
scroll to position [408, 0]
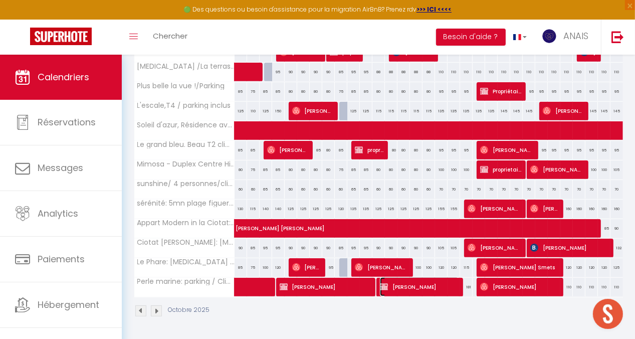
click at [420, 282] on span "[PERSON_NAME]" at bounding box center [419, 286] width 79 height 19
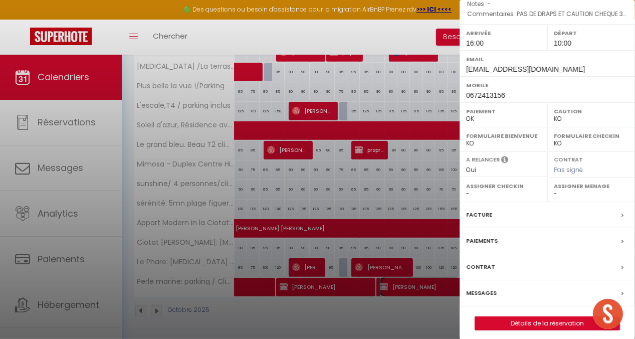
scroll to position [136, 0]
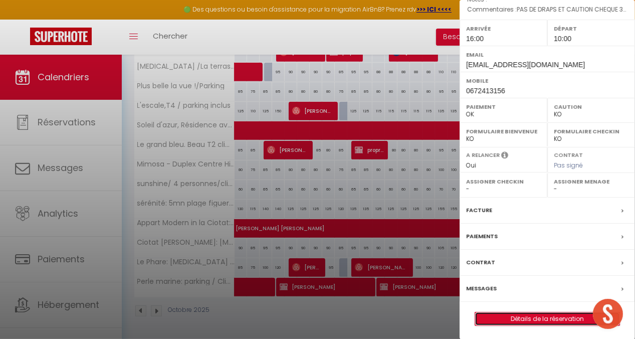
click at [529, 318] on link "Détails de la réservation" at bounding box center [547, 318] width 144 height 13
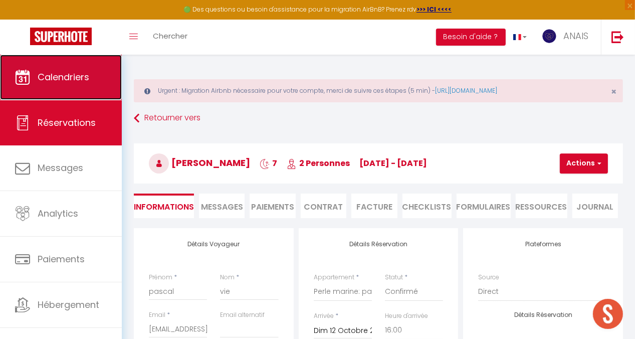
click at [94, 82] on link "Calendriers" at bounding box center [61, 77] width 122 height 45
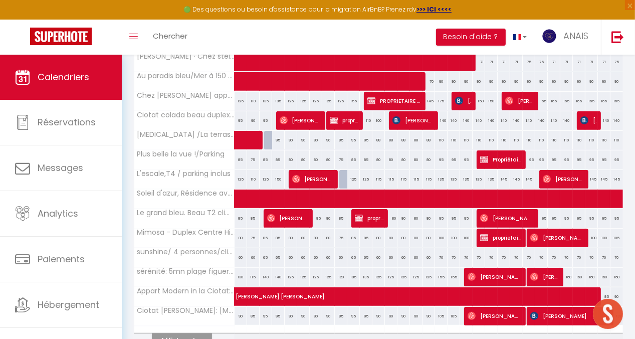
scroll to position [150, 0]
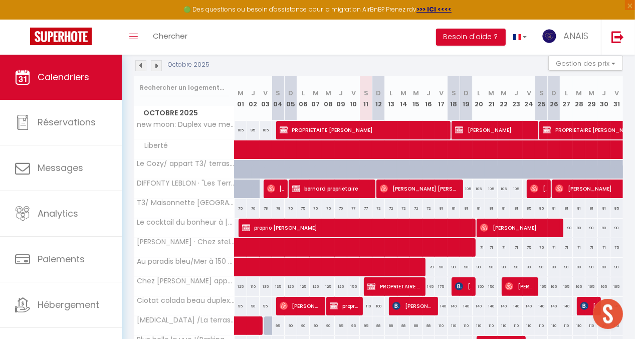
click at [156, 64] on img at bounding box center [156, 65] width 11 height 11
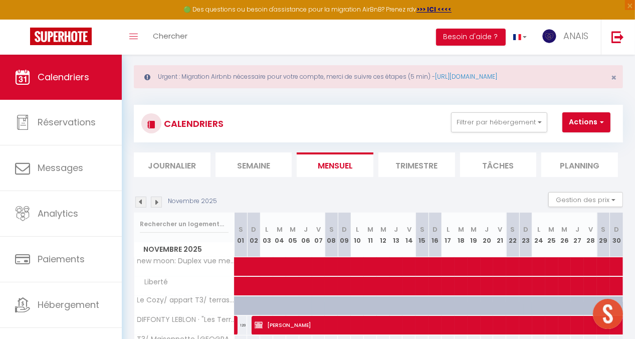
scroll to position [0, 0]
